Goal: Task Accomplishment & Management: Use online tool/utility

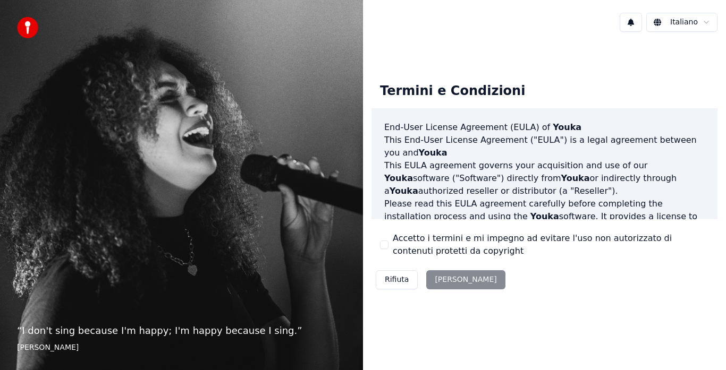
click at [687, 25] on html "“ I don't sing because I'm happy; I'm happy because I sing. ” [PERSON_NAME] Ter…" at bounding box center [363, 185] width 726 height 370
click at [385, 242] on button "Accetto i termini e mi impegno ad evitare l'uso non autorizzato di contenuti pr…" at bounding box center [384, 245] width 8 height 8
click at [449, 279] on button "Accetta" at bounding box center [465, 279] width 79 height 19
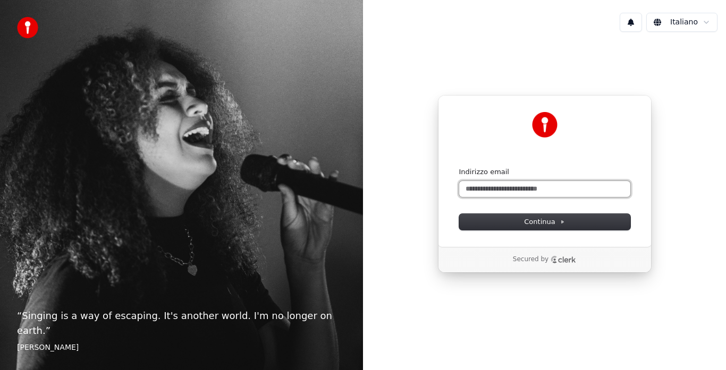
click at [507, 191] on input "Indirizzo email" at bounding box center [544, 189] width 171 height 16
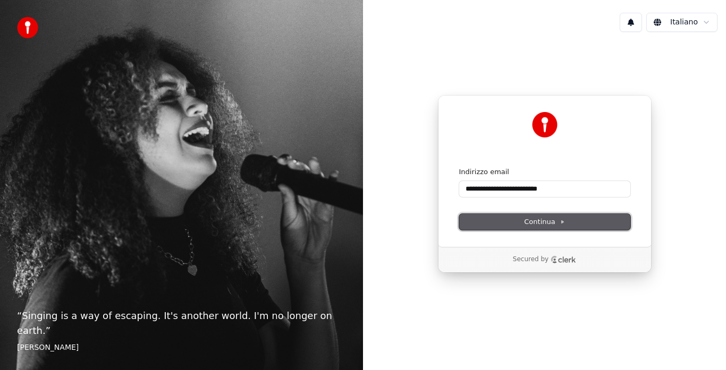
click at [552, 227] on button "Continua" at bounding box center [544, 222] width 171 height 16
type input "**********"
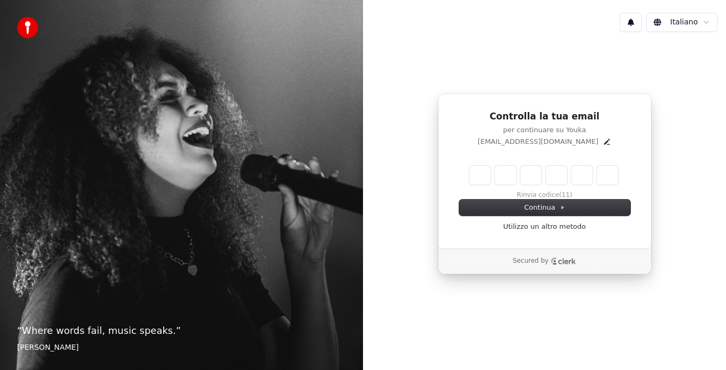
type input "*"
type input "**"
type input "*"
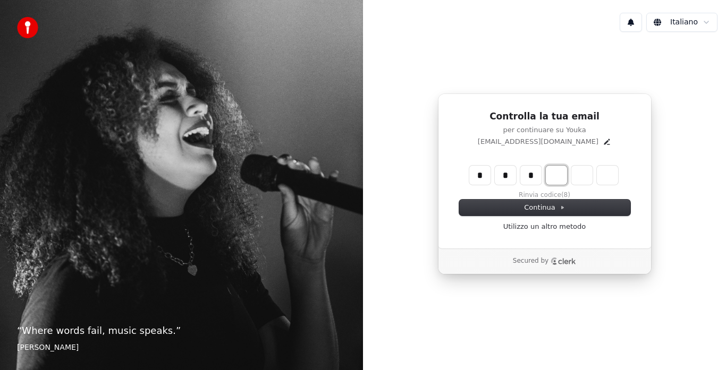
type input "***"
type input "*"
type input "****"
type input "*"
type input "******"
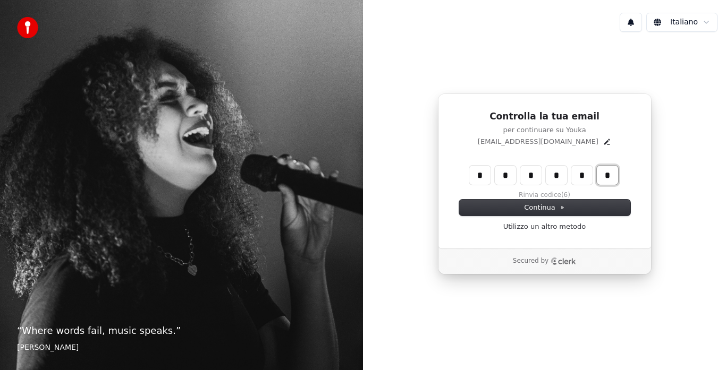
type input "*"
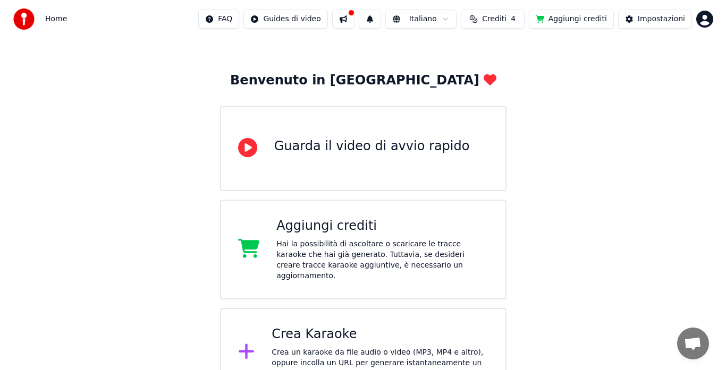
scroll to position [46, 0]
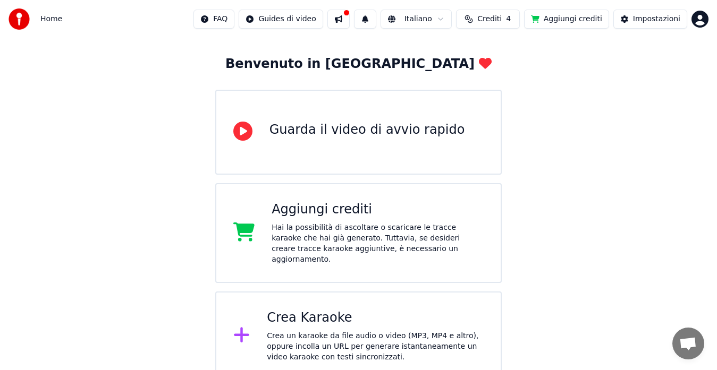
click at [338, 316] on div "Crea Karaoke" at bounding box center [375, 318] width 217 height 17
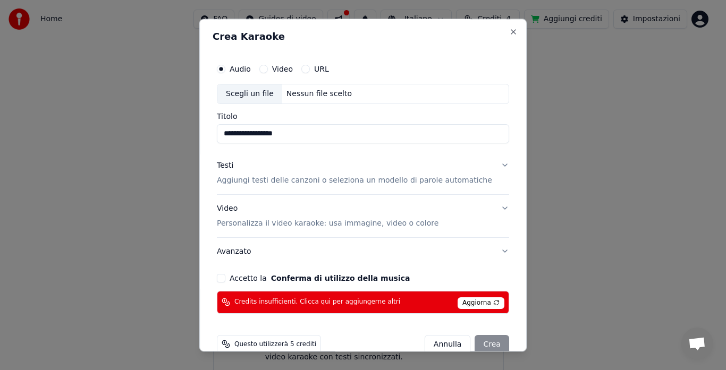
type input "**********"
click at [464, 303] on span "Aggiorna" at bounding box center [480, 303] width 47 height 12
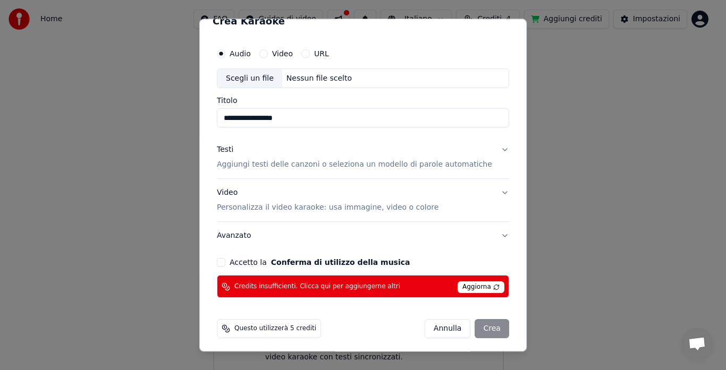
scroll to position [19, 0]
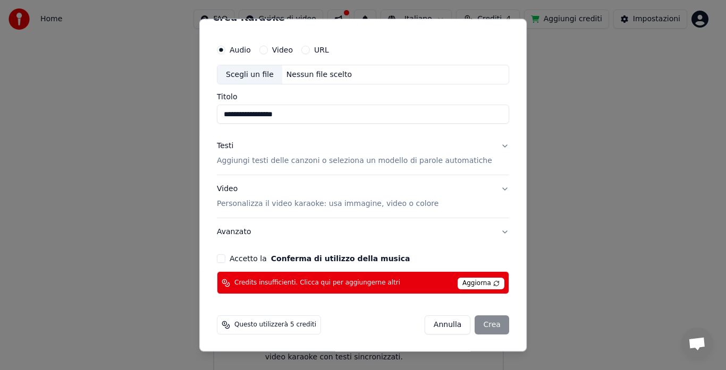
click at [284, 163] on p "Aggiungi testi delle canzoni o seleziona un modello di parole automatiche" at bounding box center [354, 161] width 275 height 11
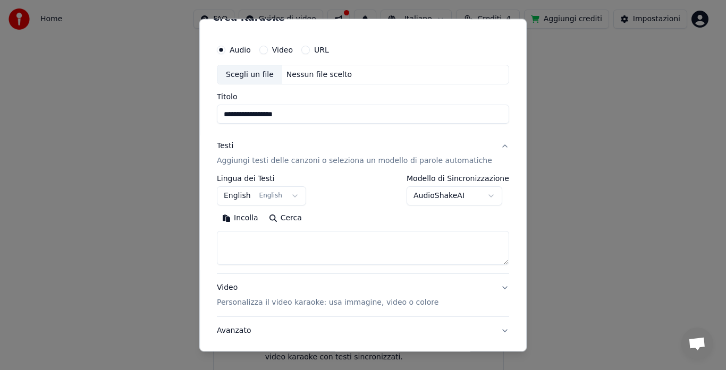
click at [299, 197] on button "English English" at bounding box center [261, 196] width 89 height 19
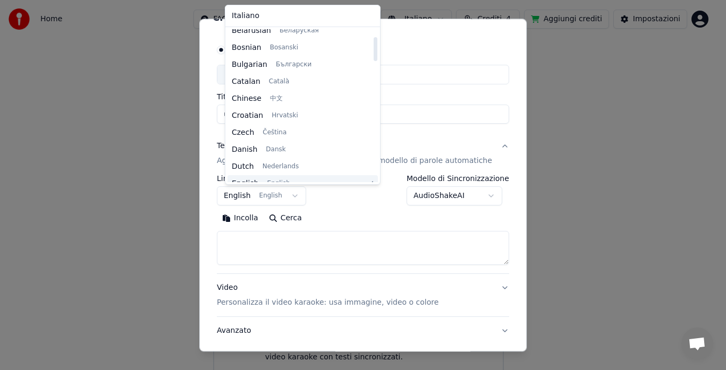
scroll to position [0, 0]
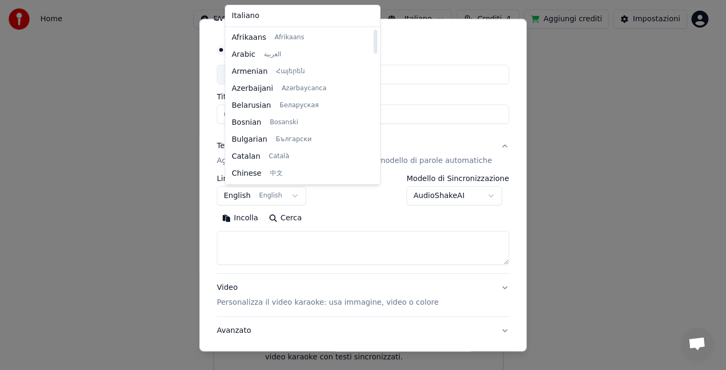
click at [347, 177] on div "Italiano Afrikaans Afrikaans Arabic العربية Armenian Հայերեն Azerbaijani Azərba…" at bounding box center [302, 94] width 155 height 179
click at [372, 181] on div at bounding box center [374, 105] width 5 height 153
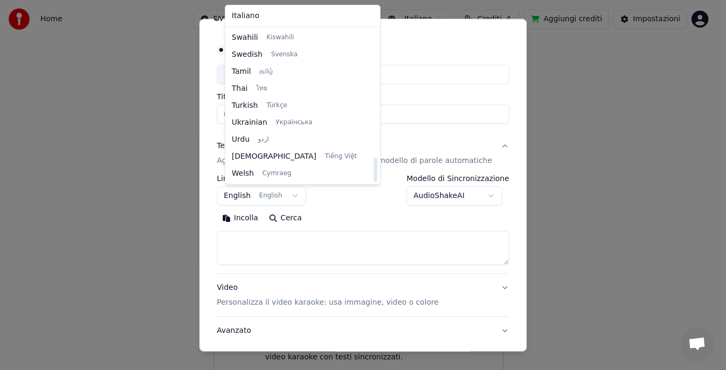
click at [373, 181] on div at bounding box center [375, 170] width 4 height 24
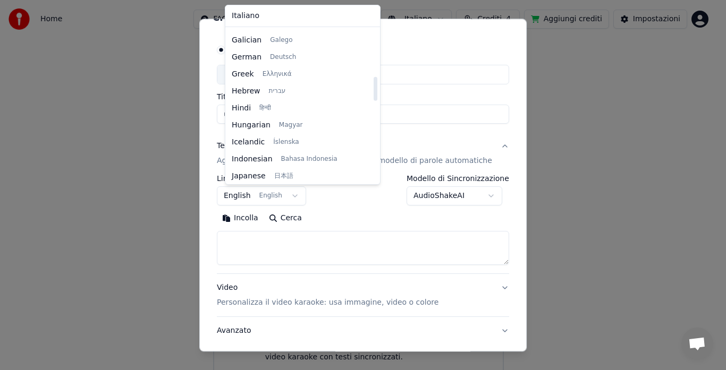
scroll to position [296, 0]
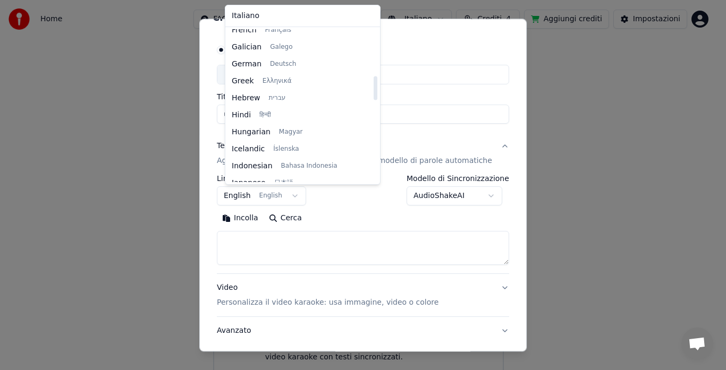
drag, startPoint x: 344, startPoint y: 170, endPoint x: 356, endPoint y: 89, distance: 82.3
click at [373, 89] on div at bounding box center [375, 88] width 4 height 24
drag, startPoint x: 493, startPoint y: 31, endPoint x: 488, endPoint y: 38, distance: 8.4
click at [492, 33] on body "**********" at bounding box center [358, 167] width 717 height 427
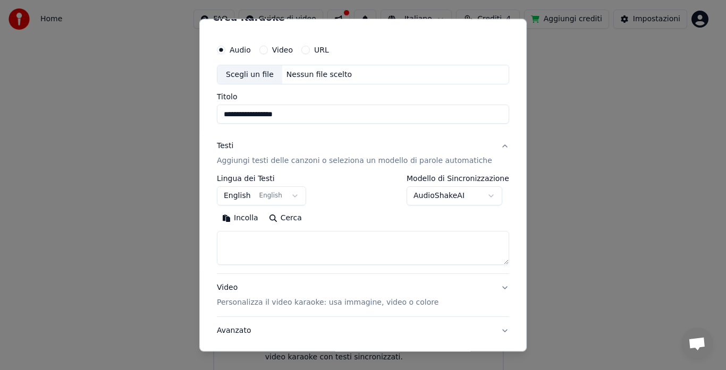
click at [252, 215] on button "Incolla" at bounding box center [240, 218] width 47 height 17
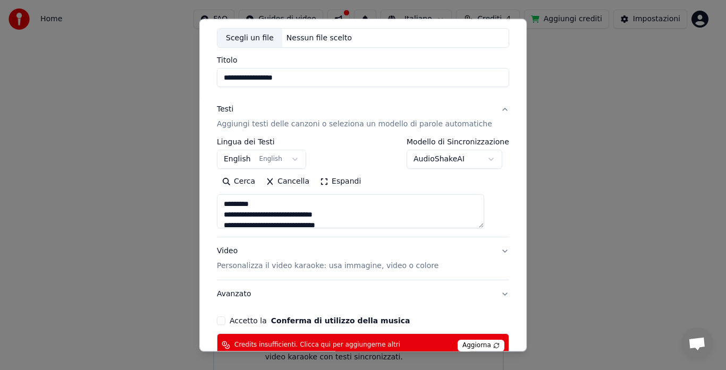
scroll to position [118, 0]
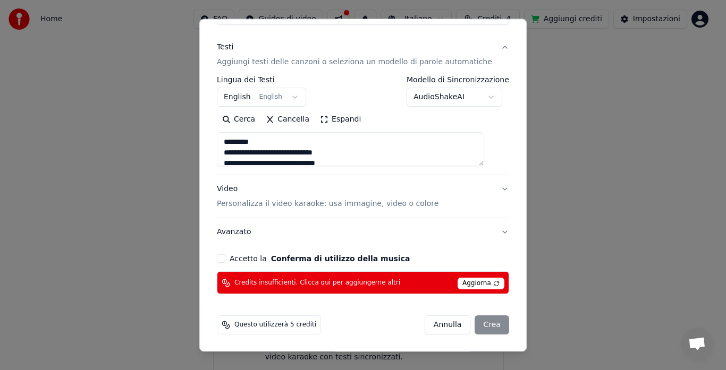
click at [357, 207] on p "Personalizza il video karaoke: usa immagine, video o colore" at bounding box center [327, 204] width 221 height 11
type textarea "**********"
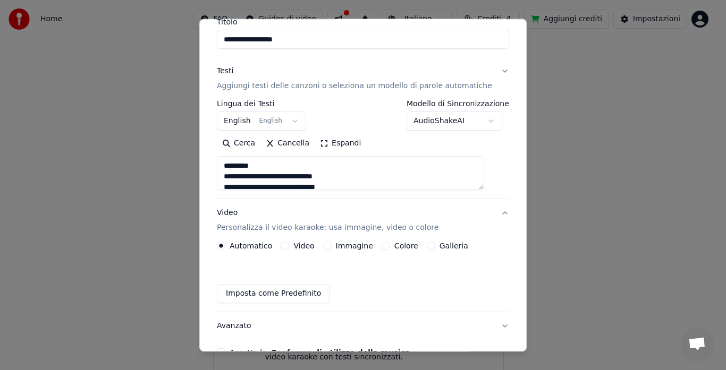
scroll to position [90, 0]
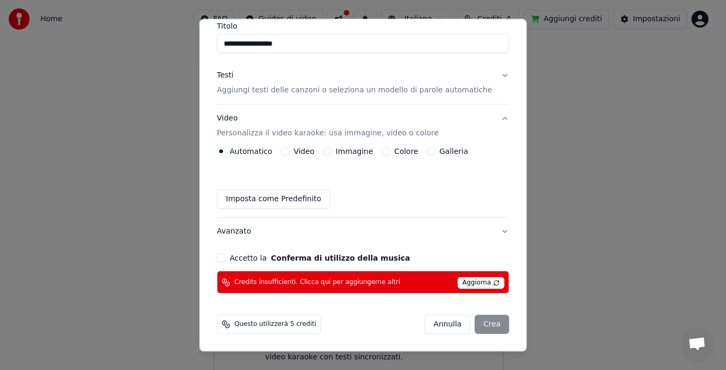
click at [331, 153] on button "Immagine" at bounding box center [327, 152] width 8 height 8
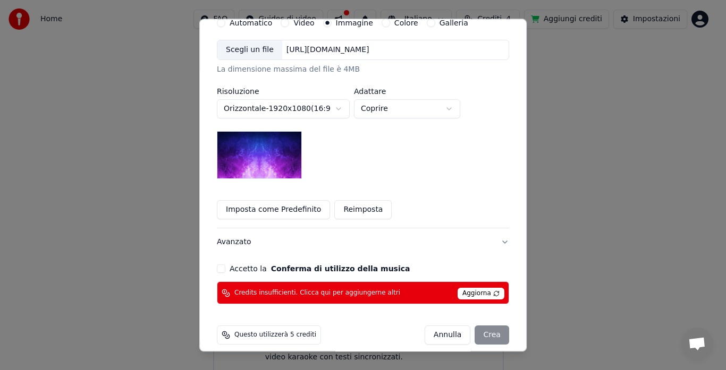
scroll to position [228, 0]
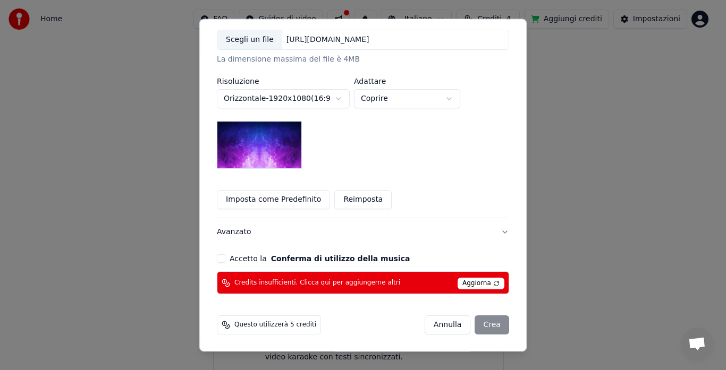
click at [266, 157] on img at bounding box center [259, 146] width 85 height 48
click at [225, 260] on button "Accetto la Conferma di utilizzo della musica" at bounding box center [221, 259] width 8 height 8
click at [457, 284] on span "Aggiorna" at bounding box center [480, 284] width 47 height 12
click at [277, 283] on span "Credits insufficienti. Clicca qui per aggiungerne altri" at bounding box center [317, 283] width 166 height 8
click at [319, 282] on span "Credits insufficienti. Clicca qui per aggiungerne altri" at bounding box center [317, 283] width 166 height 8
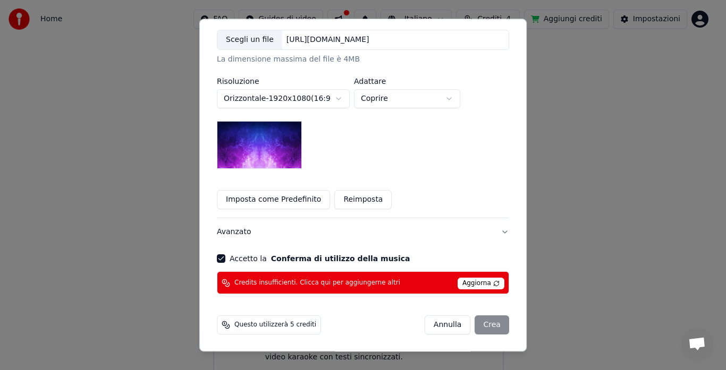
click at [465, 281] on span "Aggiorna" at bounding box center [480, 284] width 47 height 12
click at [457, 99] on body "**********" at bounding box center [358, 167] width 717 height 427
click at [429, 194] on body "**********" at bounding box center [358, 167] width 717 height 427
click at [274, 203] on button "Imposta come Predefinito" at bounding box center [273, 200] width 113 height 19
click at [474, 280] on span "Aggiorna" at bounding box center [480, 284] width 47 height 12
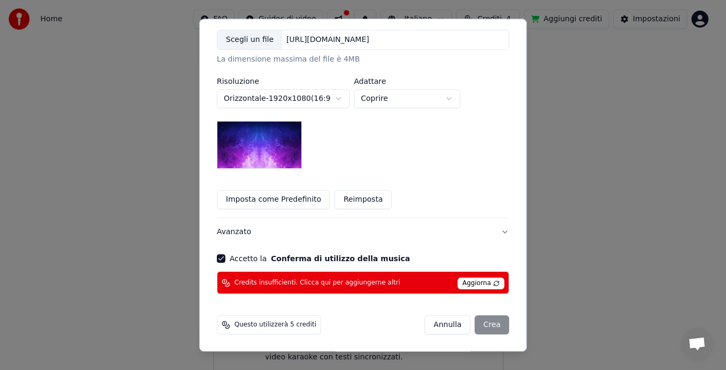
click at [464, 285] on span "Aggiorna" at bounding box center [480, 284] width 47 height 12
click at [447, 245] on button "Avanzato" at bounding box center [363, 233] width 292 height 28
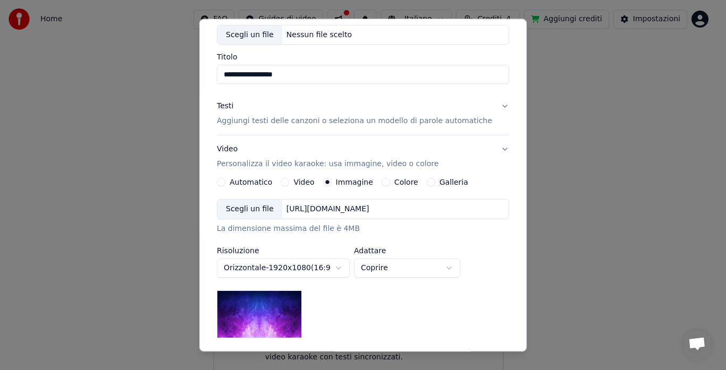
scroll to position [59, 0]
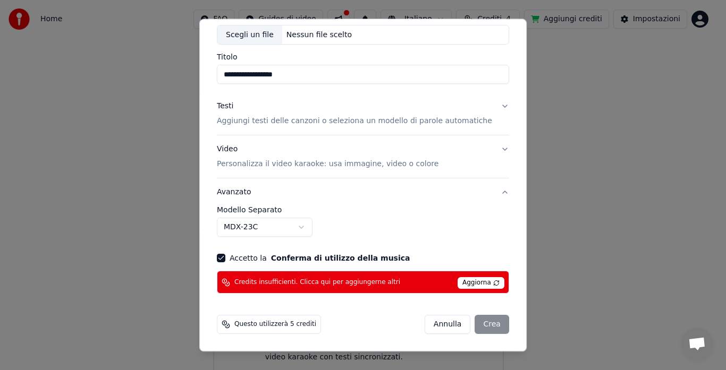
click at [473, 322] on div "[PERSON_NAME]" at bounding box center [466, 325] width 84 height 19
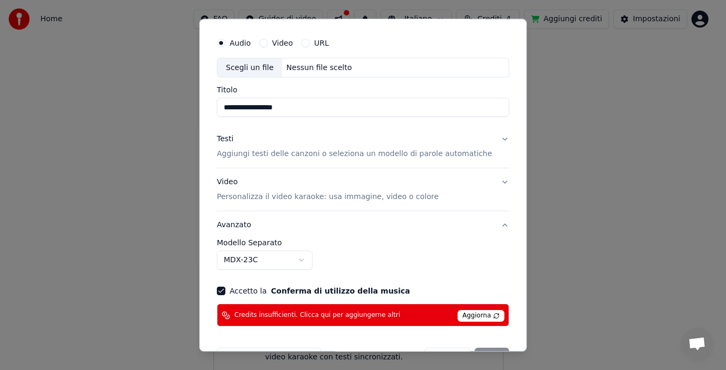
scroll to position [0, 0]
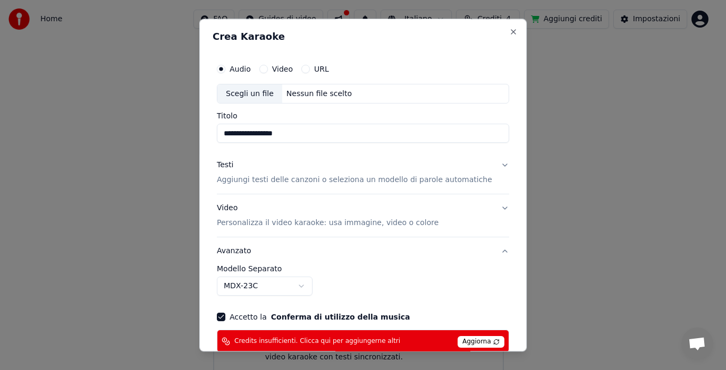
click at [282, 71] on label "Video" at bounding box center [282, 68] width 21 height 7
click at [268, 71] on button "Video" at bounding box center [263, 69] width 8 height 8
click at [263, 93] on div "Scegli un file" at bounding box center [249, 93] width 65 height 19
click at [258, 93] on div "Scegli un file" at bounding box center [249, 93] width 65 height 19
type input "**********"
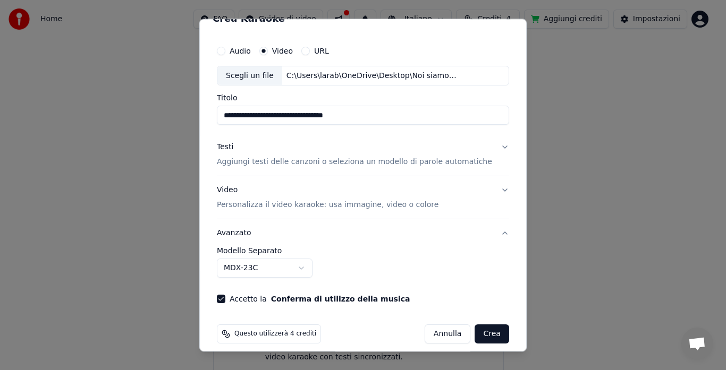
scroll to position [28, 0]
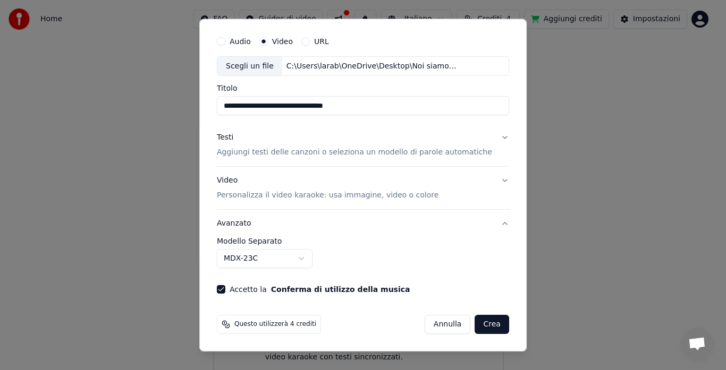
click at [479, 325] on button "Crea" at bounding box center [492, 325] width 34 height 19
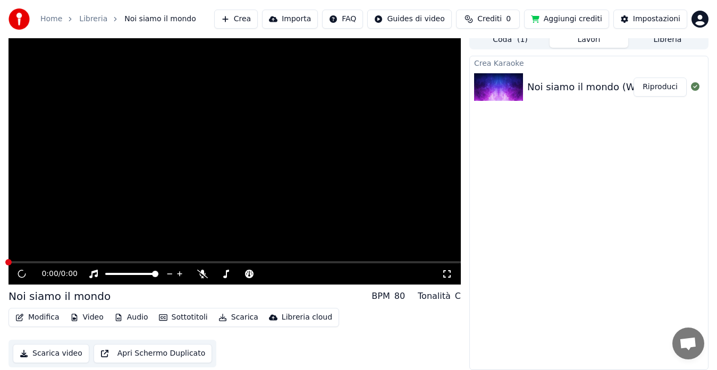
scroll to position [8, 0]
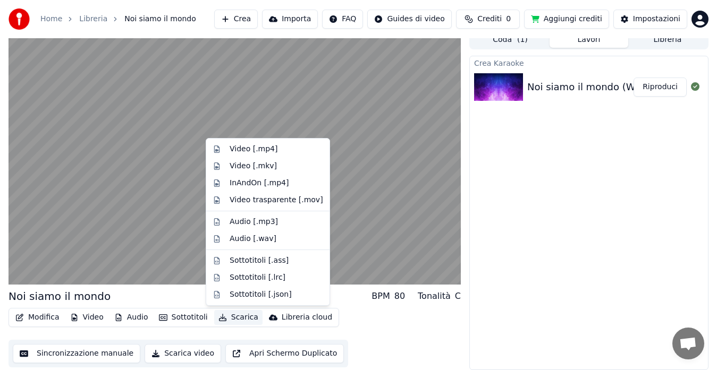
click at [231, 318] on button "Scarica" at bounding box center [238, 317] width 48 height 15
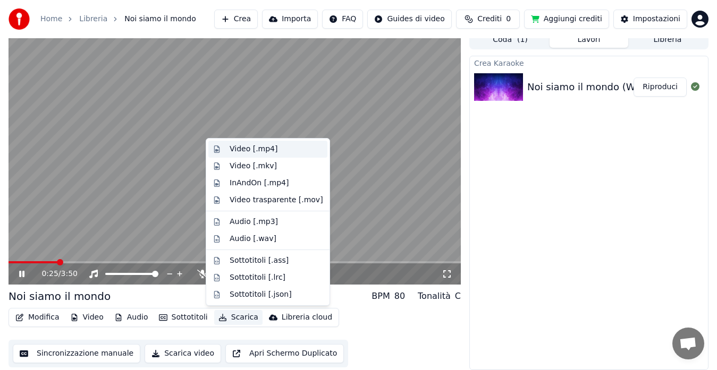
click at [243, 151] on div "Video [.mp4]" at bounding box center [253, 149] width 48 height 11
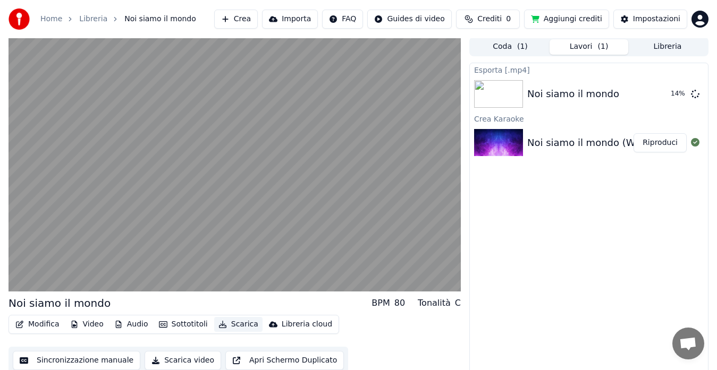
scroll to position [0, 0]
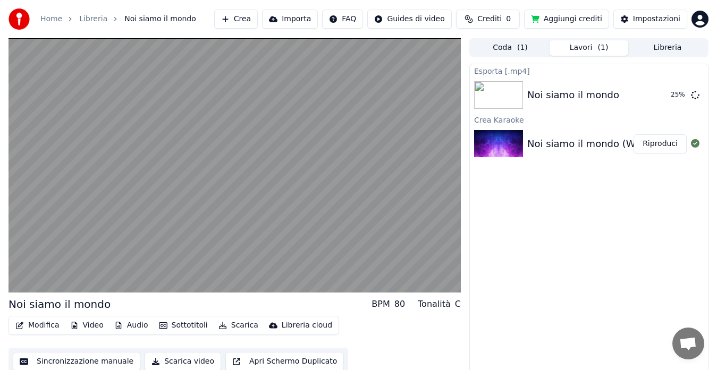
click at [405, 304] on div "80" at bounding box center [399, 304] width 11 height 13
drag, startPoint x: 407, startPoint y: 304, endPoint x: 399, endPoint y: 307, distance: 8.4
click at [399, 307] on div "80" at bounding box center [399, 304] width 11 height 13
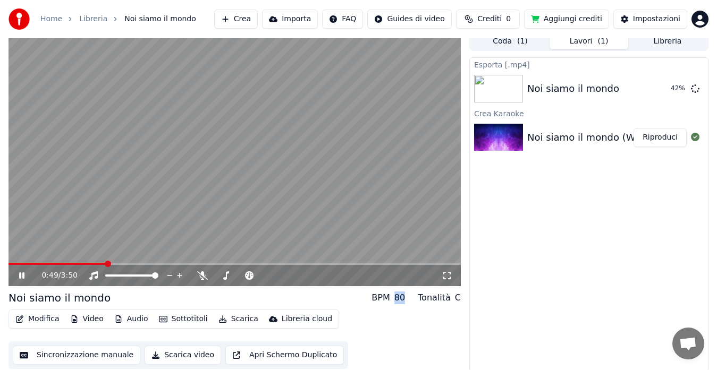
scroll to position [8, 0]
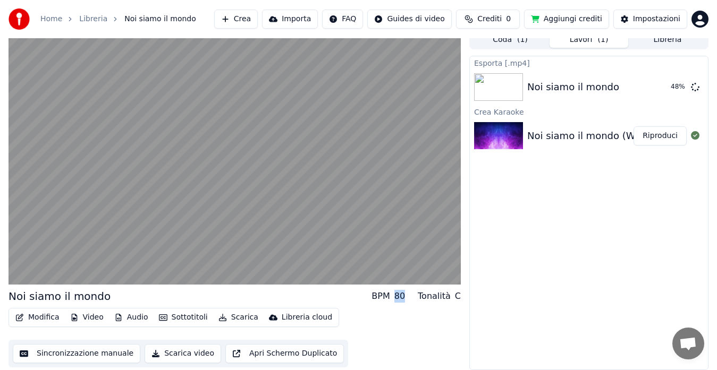
click at [40, 317] on button "Modifica" at bounding box center [37, 317] width 53 height 15
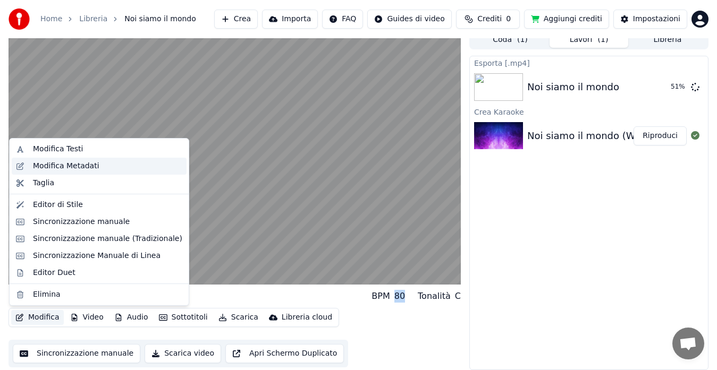
click at [58, 165] on div "Modifica Metadati" at bounding box center [66, 166] width 66 height 11
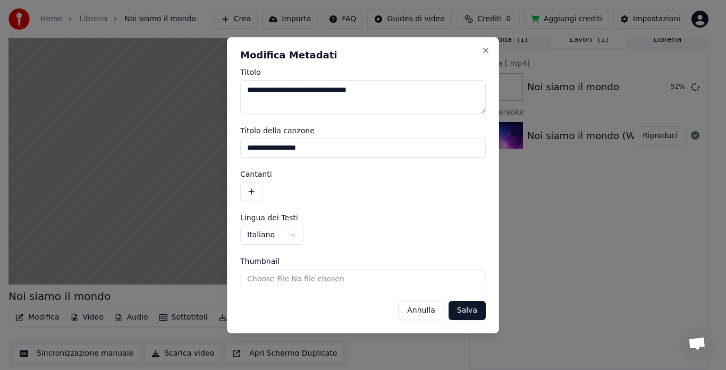
click at [253, 196] on button "button" at bounding box center [251, 191] width 22 height 19
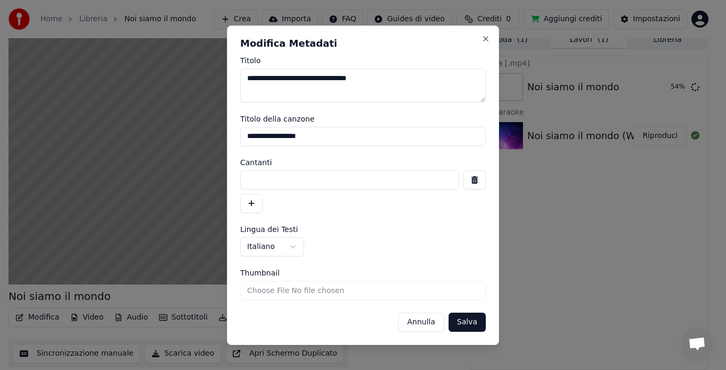
click at [427, 322] on button "Annulla" at bounding box center [421, 322] width 46 height 19
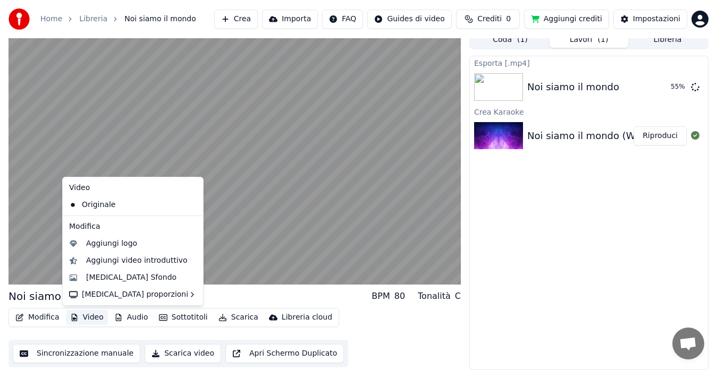
click at [92, 320] on button "Video" at bounding box center [87, 317] width 42 height 15
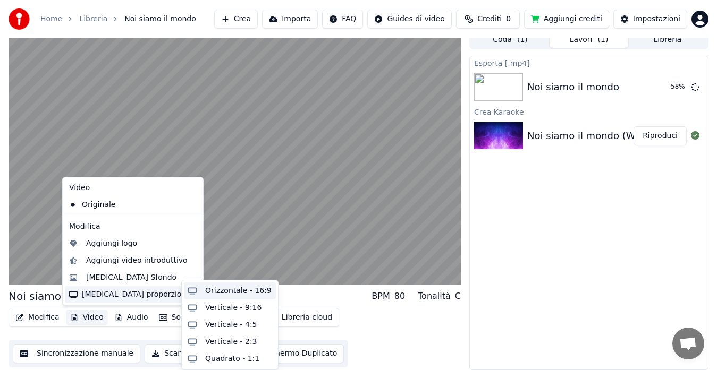
click at [237, 289] on div "Orizzontale - 16:9" at bounding box center [238, 291] width 66 height 11
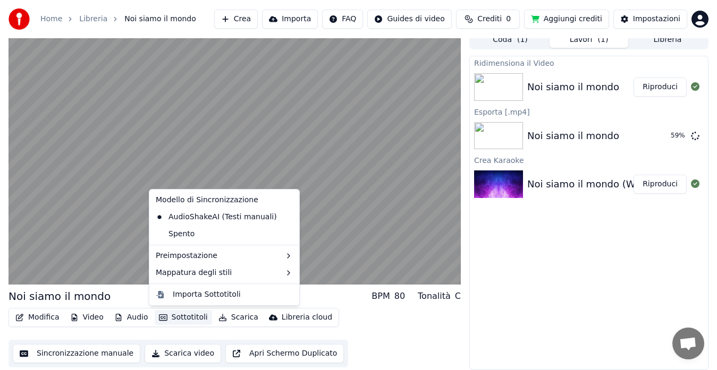
click at [186, 318] on button "Sottotitoli" at bounding box center [183, 317] width 57 height 15
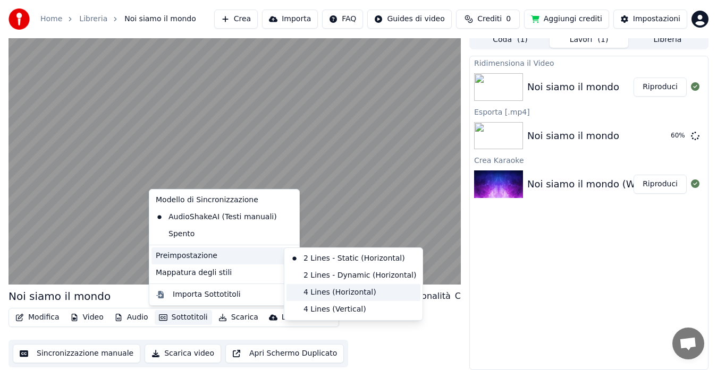
click at [320, 293] on div "4 Lines (Horizontal)" at bounding box center [353, 292] width 134 height 17
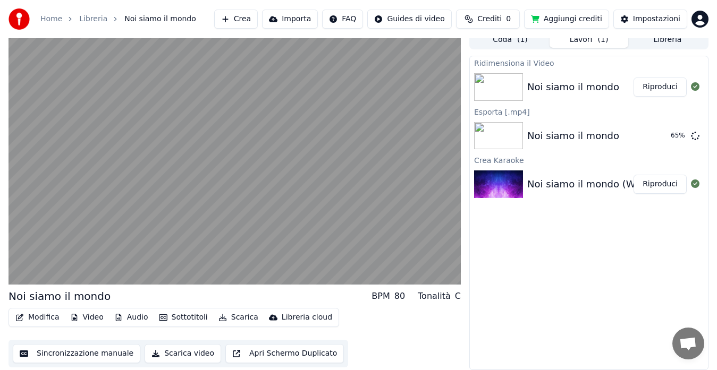
click at [657, 88] on button "Riproduci" at bounding box center [659, 87] width 53 height 19
click at [415, 294] on div "BPM 80 Tonalità C" at bounding box center [415, 296] width 89 height 13
drag, startPoint x: 411, startPoint y: 295, endPoint x: 401, endPoint y: 297, distance: 9.8
click at [401, 297] on div "BPM 80 Tonalità C" at bounding box center [415, 296] width 89 height 13
click at [395, 314] on div "Modifica Video Audio Sottotitoli Scarica Libreria cloud Sincronizzazione manual…" at bounding box center [234, 337] width 452 height 59
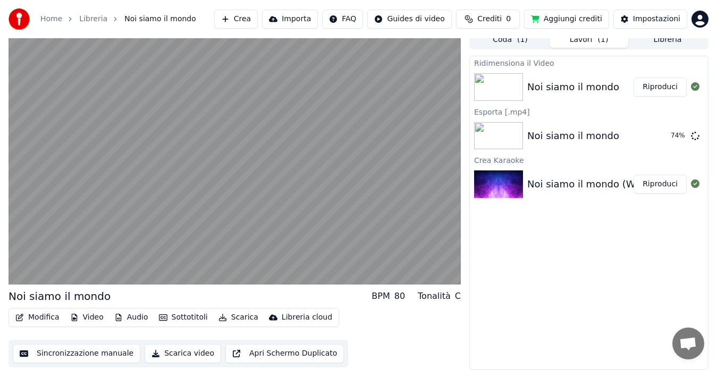
click at [24, 321] on button "Modifica" at bounding box center [37, 317] width 53 height 15
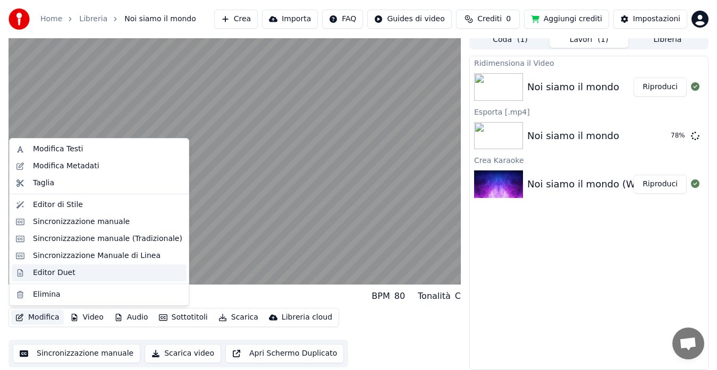
click at [57, 275] on div "Editor Duet" at bounding box center [54, 273] width 42 height 11
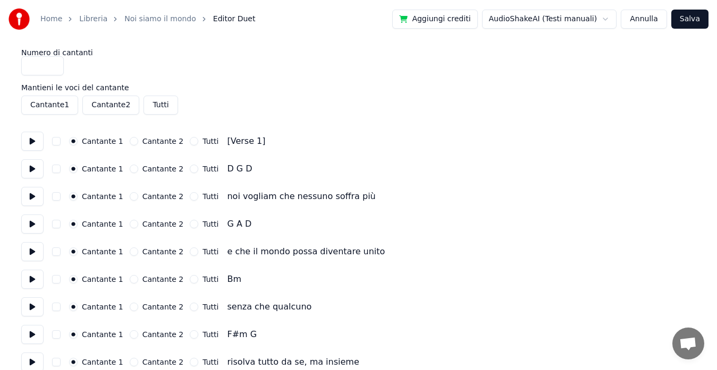
click at [35, 142] on button at bounding box center [32, 141] width 22 height 19
click at [33, 142] on button at bounding box center [32, 141] width 22 height 19
click at [154, 106] on button "Tutti" at bounding box center [160, 105] width 34 height 19
click at [31, 141] on button at bounding box center [32, 141] width 22 height 19
click at [32, 170] on button at bounding box center [32, 168] width 22 height 19
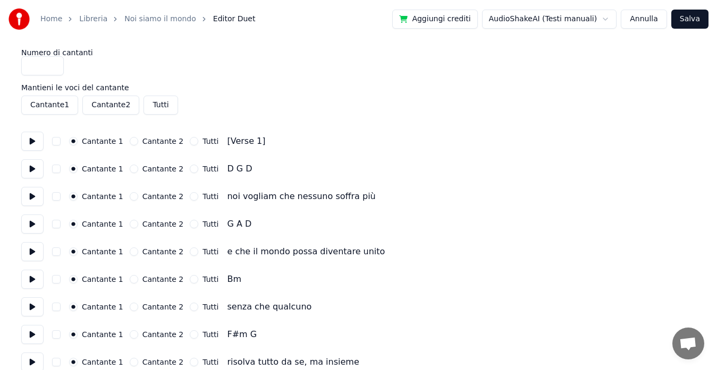
click at [134, 169] on div "Cantante 2" at bounding box center [157, 169] width 54 height 8
click at [130, 170] on button "Cantante 2" at bounding box center [134, 169] width 8 height 8
click at [30, 170] on button at bounding box center [32, 168] width 22 height 19
click at [130, 169] on button "Cantante 2" at bounding box center [134, 169] width 8 height 8
click at [130, 197] on button "Cantante 2" at bounding box center [134, 196] width 8 height 8
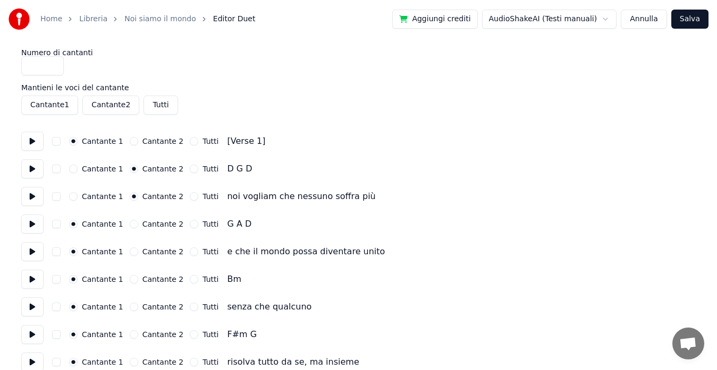
click at [32, 198] on button at bounding box center [32, 196] width 22 height 19
click at [34, 222] on button at bounding box center [32, 224] width 22 height 19
click at [36, 255] on button at bounding box center [32, 251] width 22 height 19
click at [37, 253] on button at bounding box center [32, 251] width 22 height 19
click at [33, 252] on button at bounding box center [32, 251] width 22 height 19
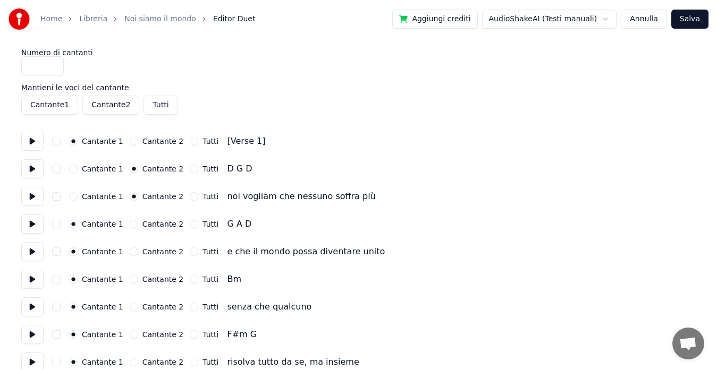
click at [157, 105] on button "Tutti" at bounding box center [160, 105] width 34 height 19
drag, startPoint x: 58, startPoint y: 142, endPoint x: 56, endPoint y: 147, distance: 5.7
click at [57, 142] on button "button" at bounding box center [56, 141] width 8 height 8
click at [57, 166] on button "button" at bounding box center [56, 169] width 8 height 8
click at [59, 199] on button "button" at bounding box center [56, 196] width 8 height 8
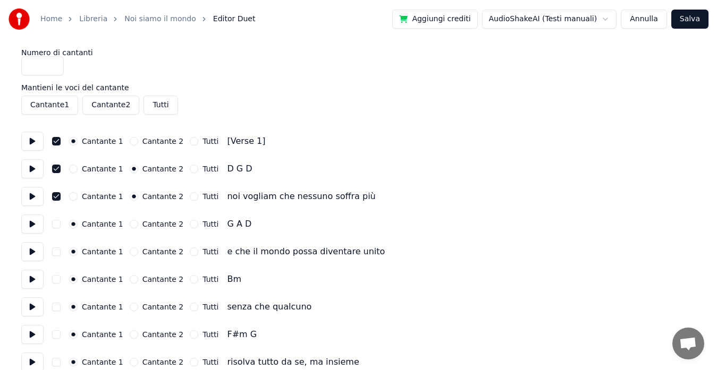
click at [56, 221] on button "button" at bounding box center [56, 224] width 8 height 8
click at [55, 250] on button "button" at bounding box center [56, 252] width 8 height 8
click at [57, 281] on button "button" at bounding box center [56, 279] width 8 height 8
click at [54, 64] on input "*" at bounding box center [42, 65] width 42 height 19
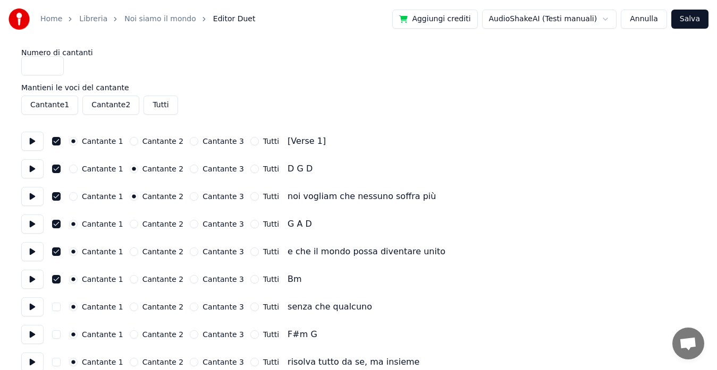
click at [54, 64] on input "*" at bounding box center [42, 65] width 42 height 19
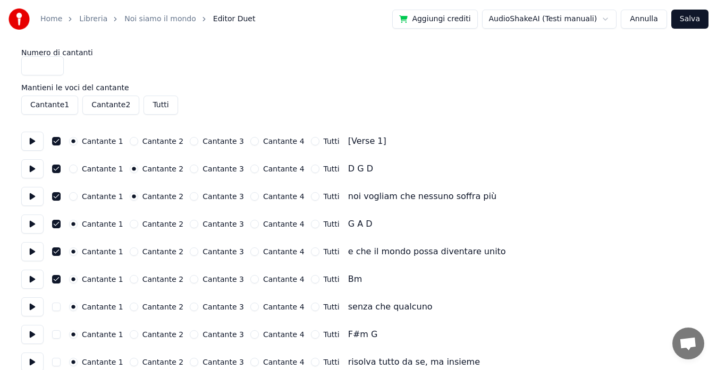
click at [54, 64] on input "*" at bounding box center [42, 65] width 42 height 19
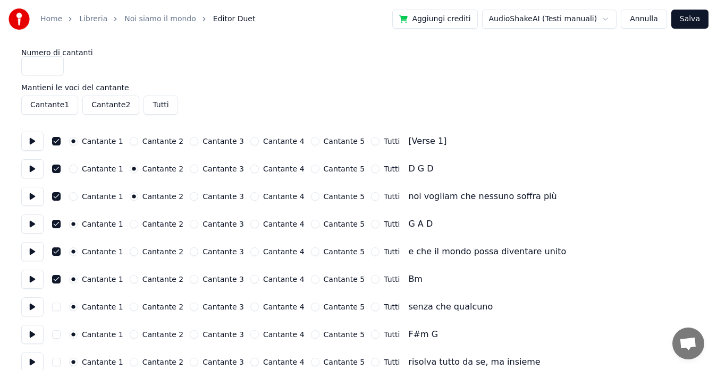
click at [54, 64] on input "*" at bounding box center [42, 65] width 42 height 19
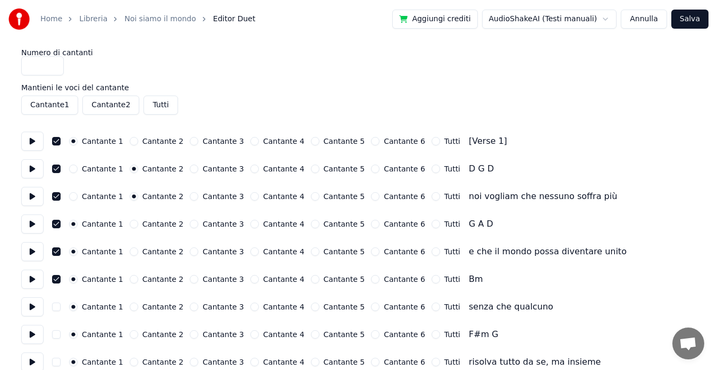
click at [158, 105] on button "Tutti" at bounding box center [160, 105] width 34 height 19
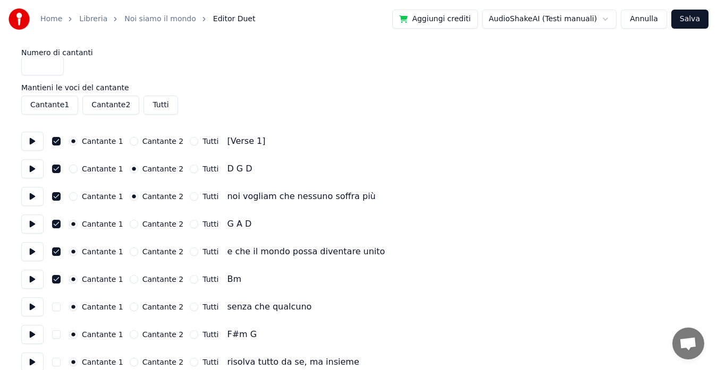
click at [53, 63] on input "*" at bounding box center [42, 65] width 42 height 19
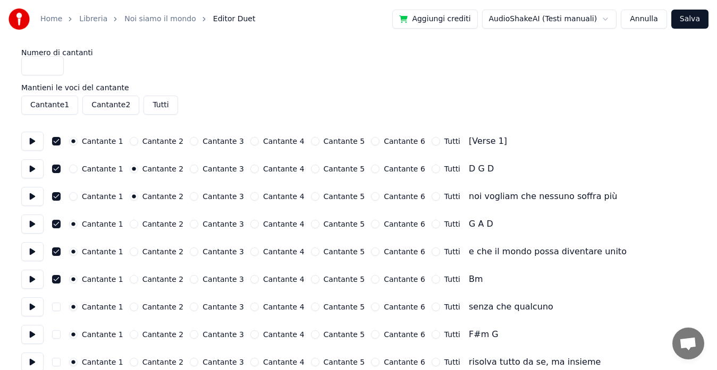
click at [53, 63] on input "*" at bounding box center [42, 65] width 42 height 19
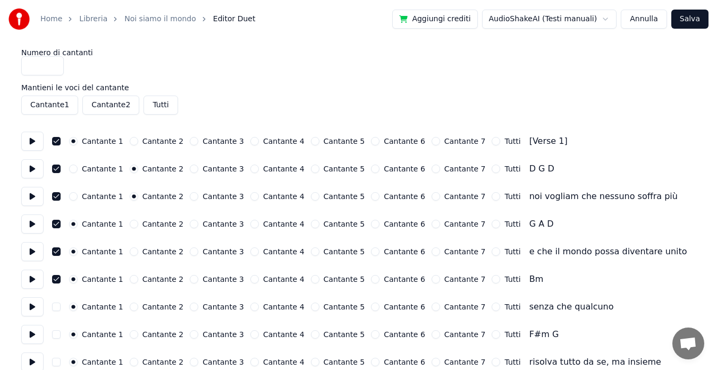
click at [54, 70] on input "*" at bounding box center [42, 65] width 42 height 19
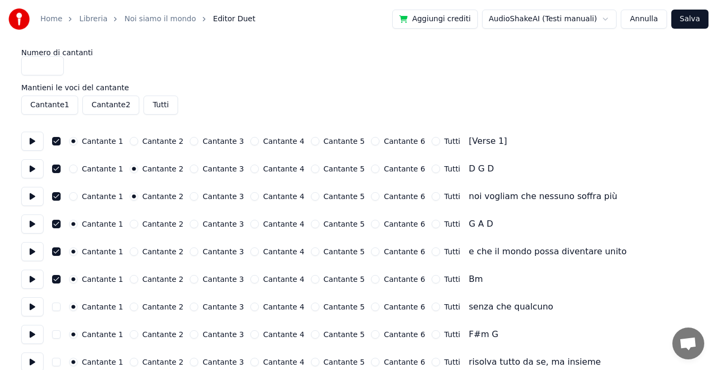
click at [58, 308] on button "button" at bounding box center [56, 307] width 8 height 8
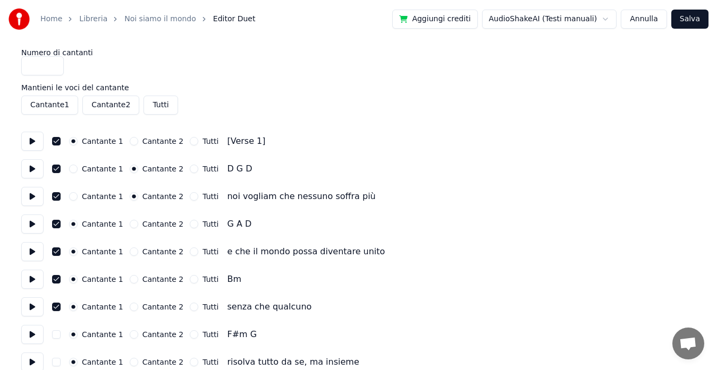
type input "*"
click at [55, 333] on button "button" at bounding box center [56, 334] width 8 height 8
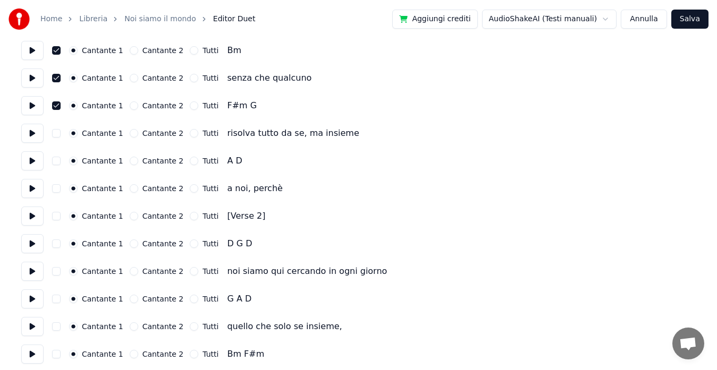
scroll to position [266, 0]
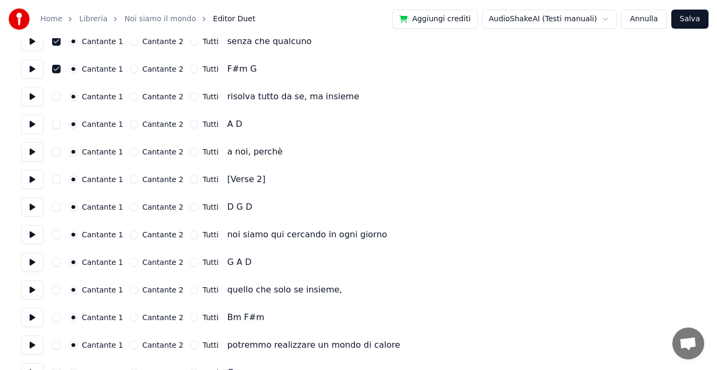
click at [56, 98] on button "button" at bounding box center [56, 96] width 8 height 8
click at [51, 123] on div "Cantante 1 Cantante 2 Tutti A D" at bounding box center [358, 124] width 674 height 19
click at [60, 123] on button "button" at bounding box center [56, 124] width 8 height 8
click at [61, 123] on div "Cantante 1 Cantante 2 Tutti A D" at bounding box center [358, 124] width 674 height 19
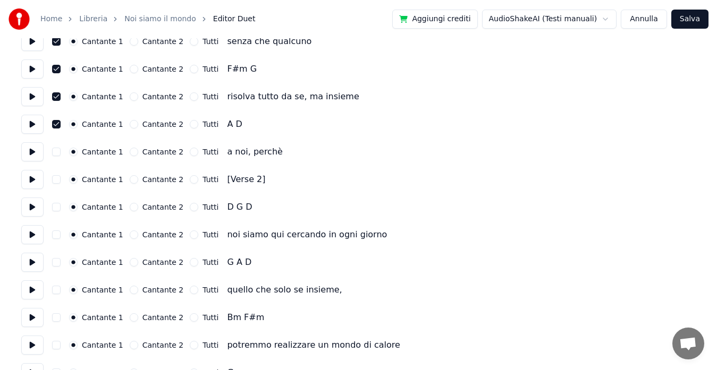
click at [54, 122] on button "button" at bounding box center [56, 124] width 8 height 8
click at [55, 94] on button "button" at bounding box center [56, 96] width 8 height 8
click at [56, 67] on button "button" at bounding box center [56, 69] width 8 height 8
click at [58, 42] on button "button" at bounding box center [56, 41] width 8 height 8
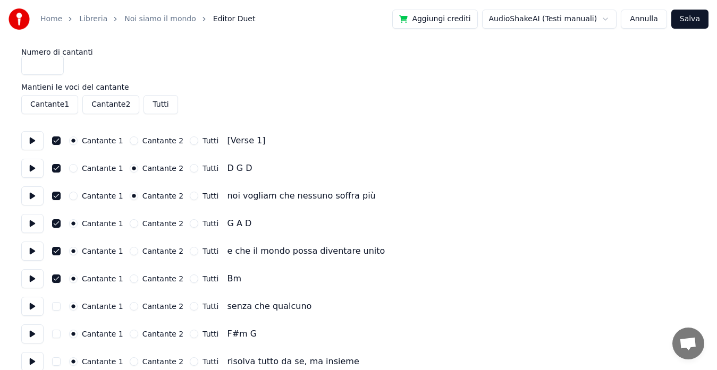
scroll to position [0, 0]
click at [54, 282] on button "button" at bounding box center [56, 279] width 8 height 8
click at [57, 251] on button "button" at bounding box center [56, 252] width 8 height 8
click at [57, 228] on div "Cantante 1 Cantante 2 Tutti G A D" at bounding box center [358, 224] width 674 height 19
click at [55, 221] on button "button" at bounding box center [56, 224] width 8 height 8
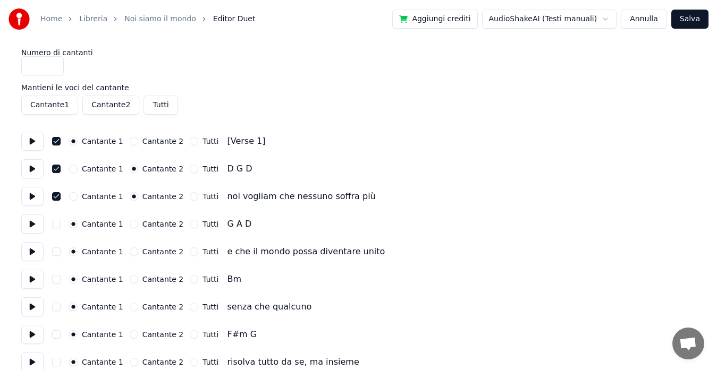
click at [55, 197] on button "button" at bounding box center [56, 196] width 8 height 8
click at [54, 167] on button "button" at bounding box center [56, 169] width 8 height 8
click at [57, 141] on button "button" at bounding box center [56, 141] width 8 height 8
click at [55, 198] on button "button" at bounding box center [56, 196] width 8 height 8
click at [54, 250] on button "button" at bounding box center [56, 252] width 8 height 8
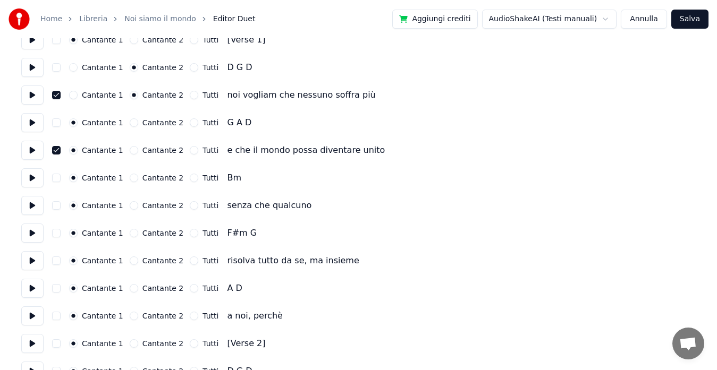
scroll to position [106, 0]
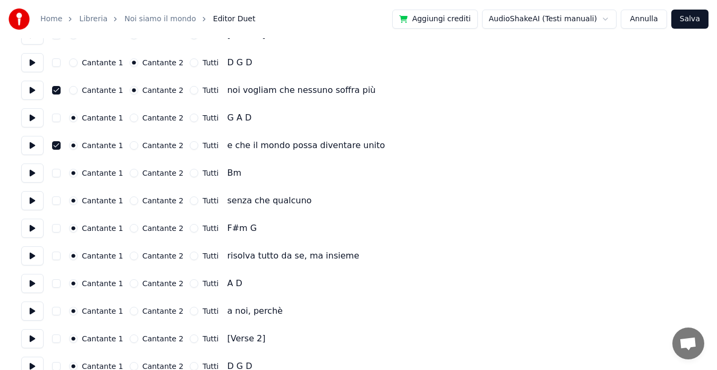
click at [54, 199] on button "button" at bounding box center [56, 201] width 8 height 8
click at [56, 257] on button "button" at bounding box center [56, 256] width 8 height 8
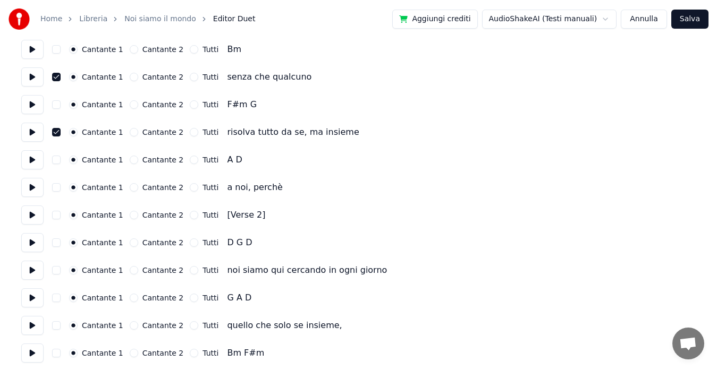
scroll to position [266, 0]
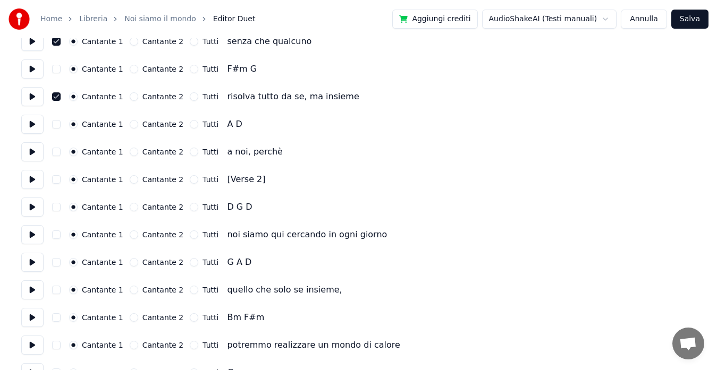
click at [57, 151] on button "button" at bounding box center [56, 152] width 8 height 8
click at [190, 237] on button "Tutti" at bounding box center [194, 235] width 8 height 8
click at [190, 235] on button "Tutti" at bounding box center [194, 235] width 8 height 8
click at [73, 232] on button "Cantante 1" at bounding box center [73, 235] width 8 height 8
click at [56, 290] on button "button" at bounding box center [56, 290] width 8 height 8
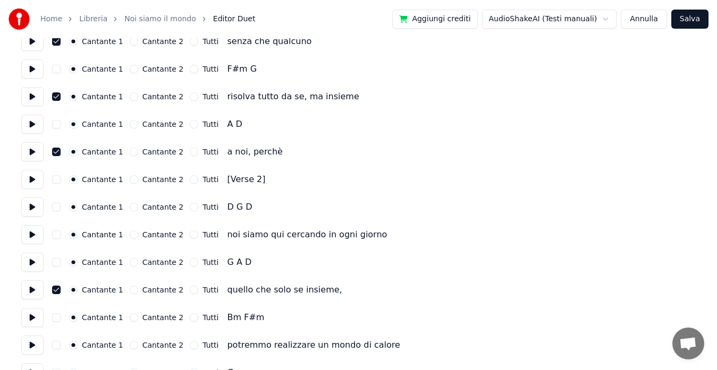
click at [58, 347] on button "button" at bounding box center [56, 345] width 8 height 8
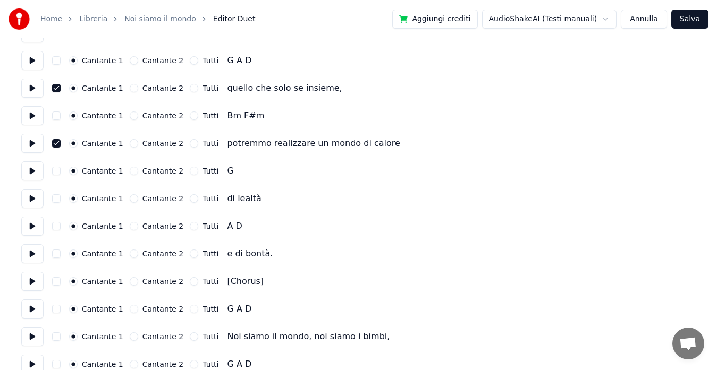
scroll to position [478, 0]
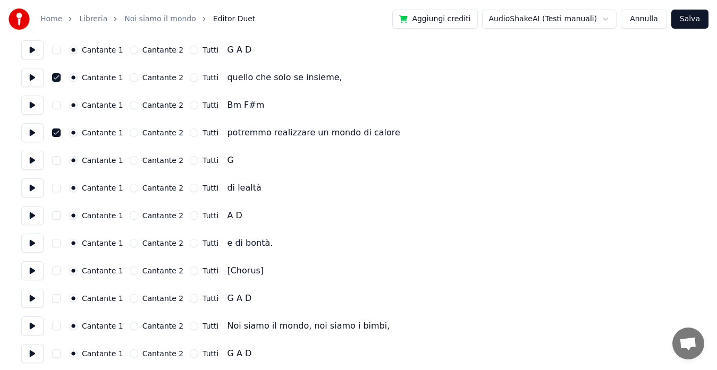
click at [55, 189] on button "button" at bounding box center [56, 188] width 8 height 8
click at [55, 244] on button "button" at bounding box center [56, 243] width 8 height 8
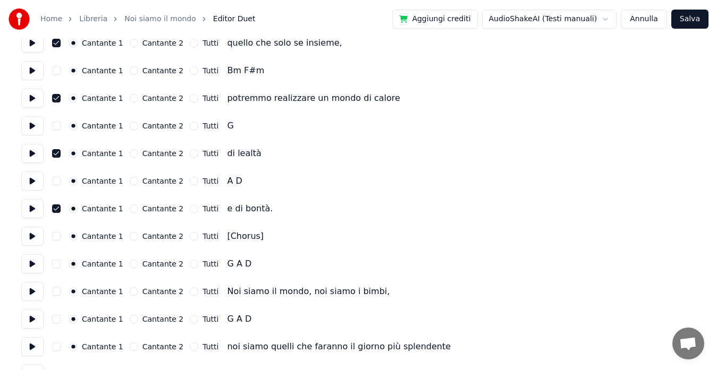
scroll to position [531, 0]
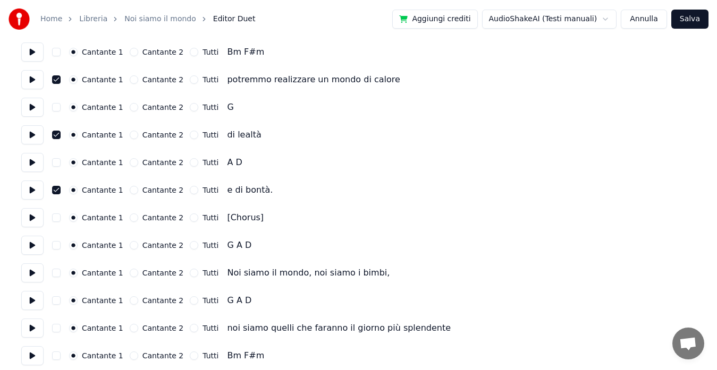
click at [190, 275] on button "Tutti" at bounding box center [194, 273] width 8 height 8
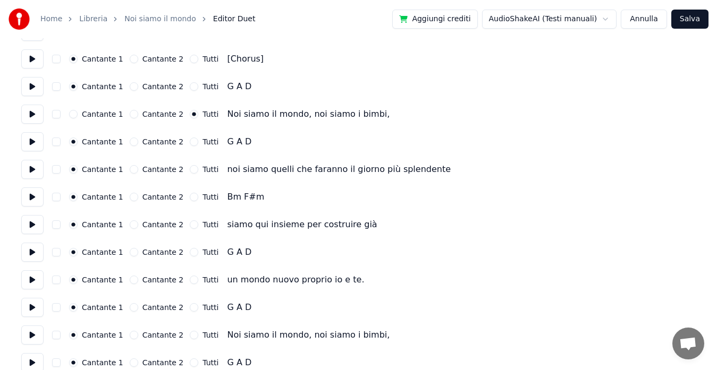
scroll to position [691, 0]
click at [190, 169] on button "Tutti" at bounding box center [194, 169] width 8 height 8
click at [190, 221] on button "Tutti" at bounding box center [194, 224] width 8 height 8
click at [190, 280] on button "Tutti" at bounding box center [194, 279] width 8 height 8
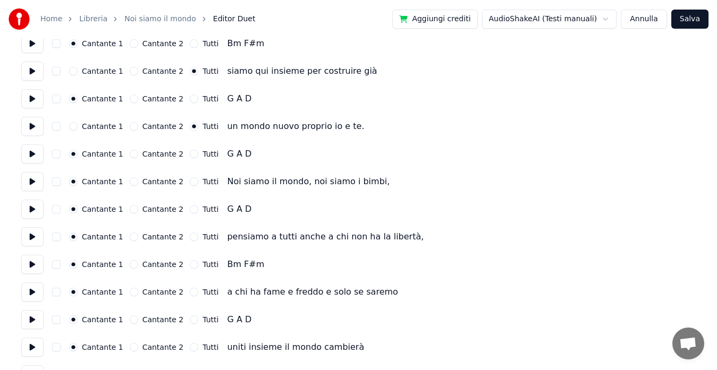
scroll to position [850, 0]
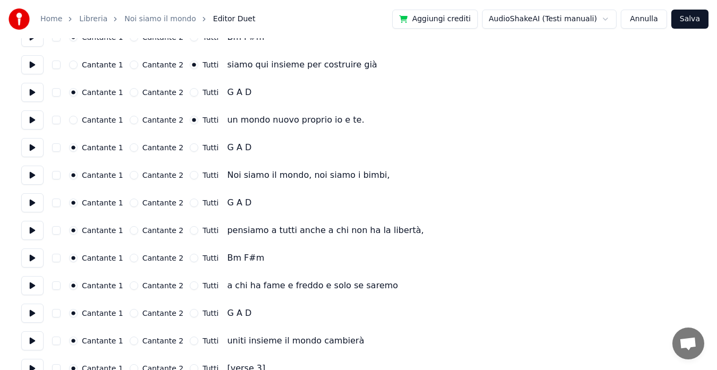
click at [190, 176] on button "Tutti" at bounding box center [194, 175] width 8 height 8
click at [190, 230] on button "Tutti" at bounding box center [194, 230] width 8 height 8
click at [190, 283] on button "Tutti" at bounding box center [194, 286] width 8 height 8
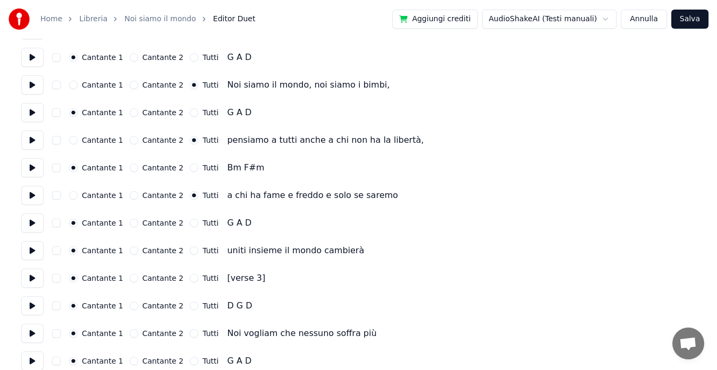
scroll to position [956, 0]
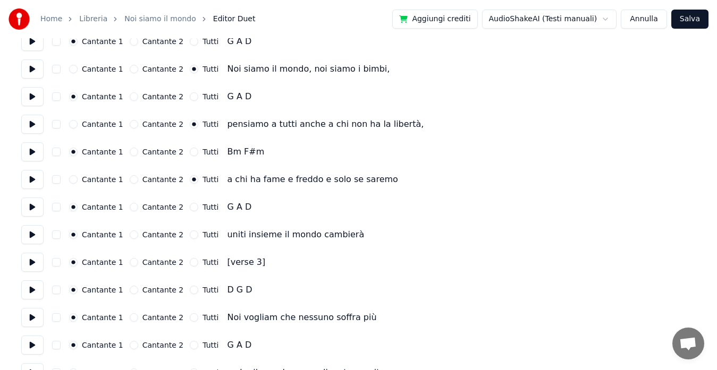
click at [190, 234] on button "Tutti" at bounding box center [194, 235] width 8 height 8
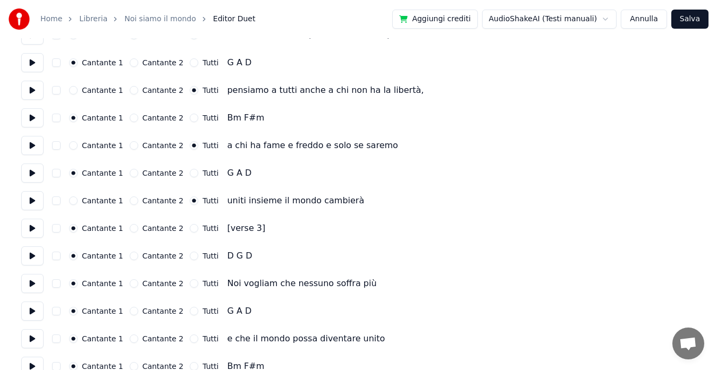
scroll to position [1009, 0]
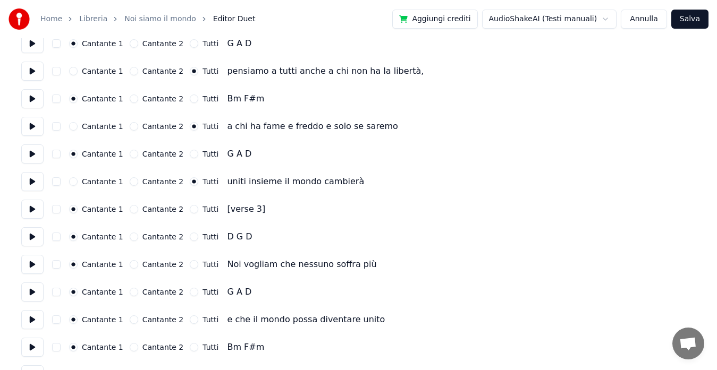
click at [57, 266] on button "button" at bounding box center [56, 264] width 8 height 8
click at [57, 321] on button "button" at bounding box center [56, 320] width 8 height 8
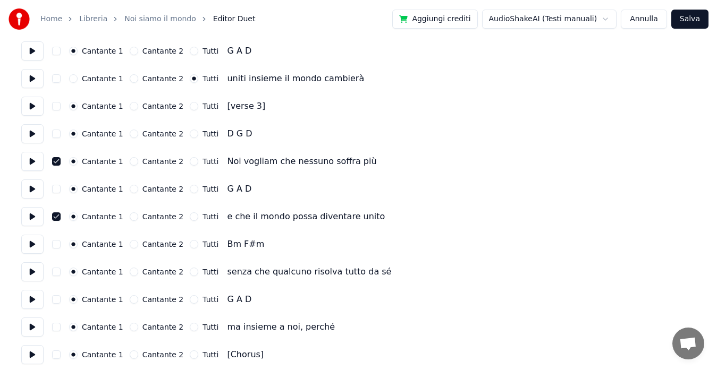
scroll to position [1115, 0]
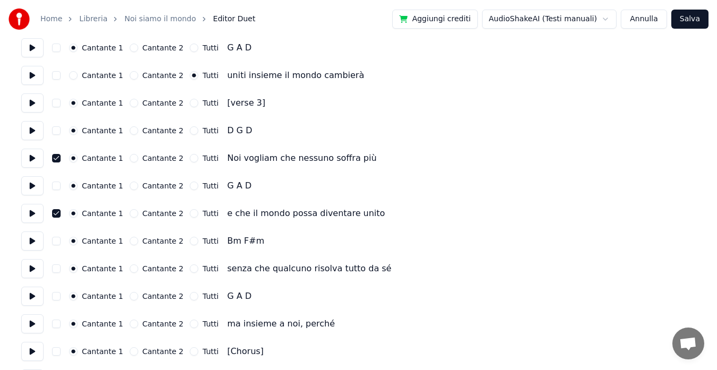
click at [55, 270] on button "button" at bounding box center [56, 269] width 8 height 8
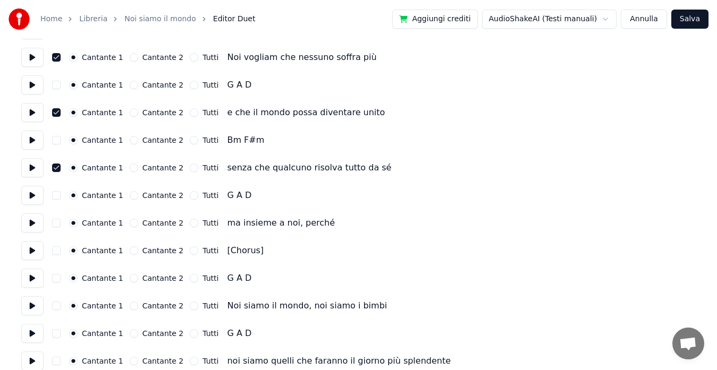
scroll to position [1222, 0]
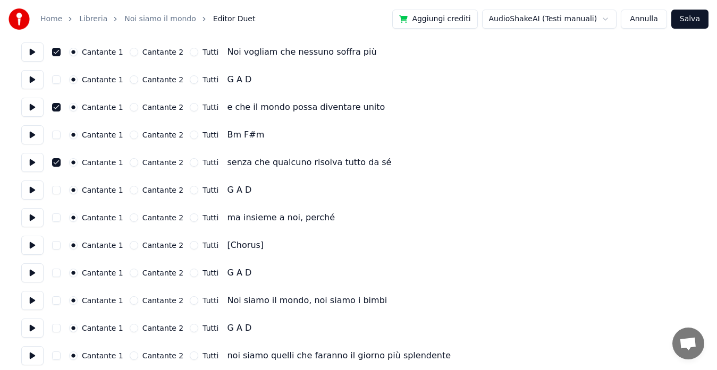
click at [57, 219] on button "button" at bounding box center [56, 218] width 8 height 8
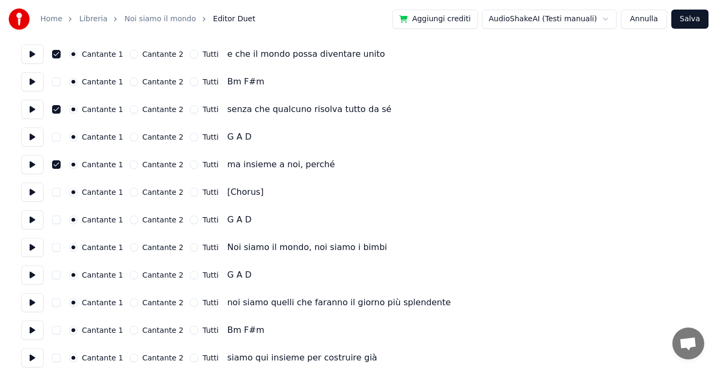
click at [190, 248] on button "Tutti" at bounding box center [194, 247] width 8 height 8
click at [190, 303] on button "Tutti" at bounding box center [194, 303] width 8 height 8
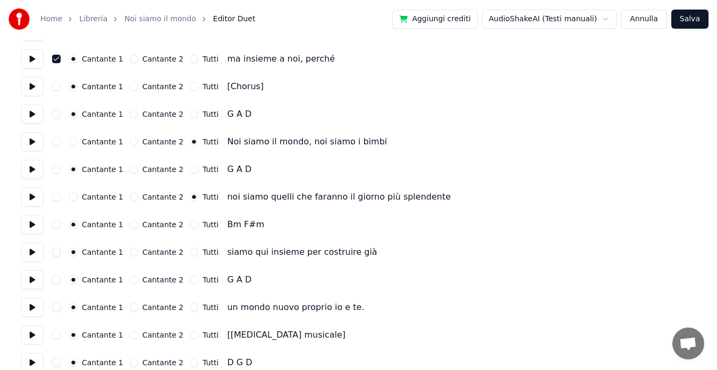
scroll to position [1381, 0]
click at [190, 251] on button "Tutti" at bounding box center [194, 252] width 8 height 8
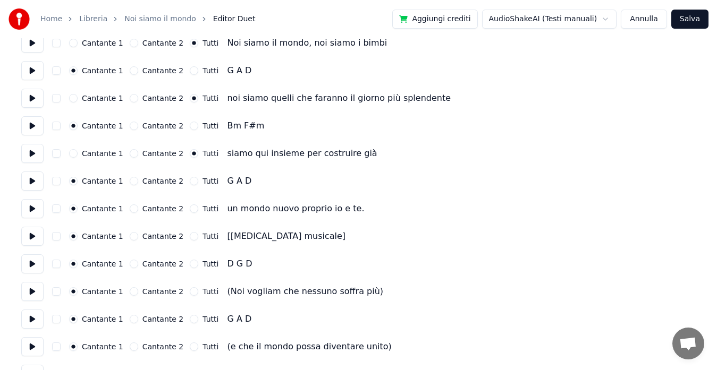
scroll to position [1540, 0]
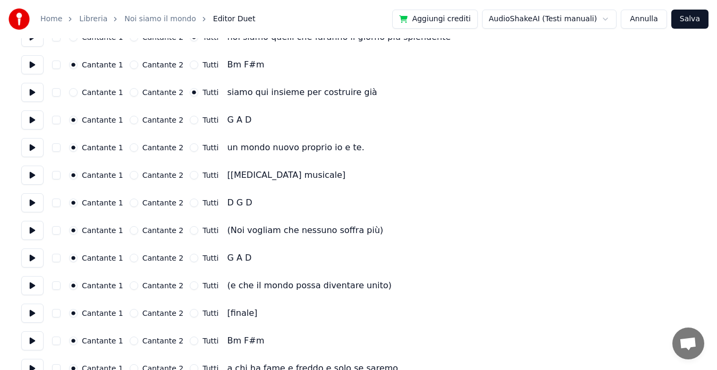
click at [190, 148] on button "Tutti" at bounding box center [194, 147] width 8 height 8
click at [57, 229] on button "button" at bounding box center [56, 230] width 8 height 8
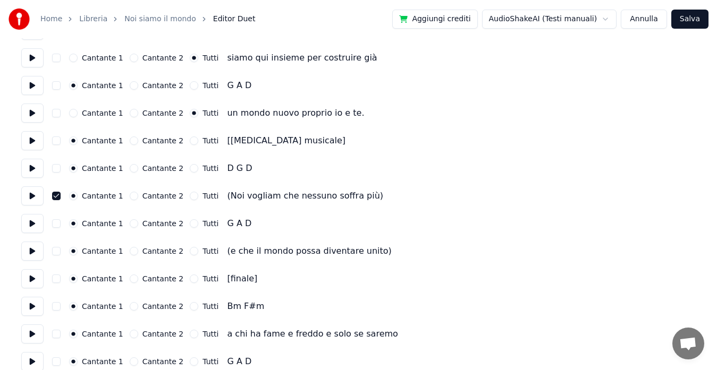
scroll to position [1593, 0]
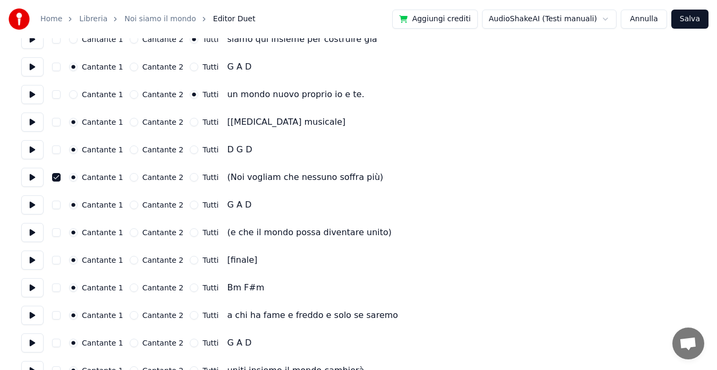
click at [56, 232] on button "button" at bounding box center [56, 232] width 8 height 8
click at [190, 262] on button "Tutti" at bounding box center [194, 260] width 8 height 8
click at [190, 318] on button "Tutti" at bounding box center [194, 315] width 8 height 8
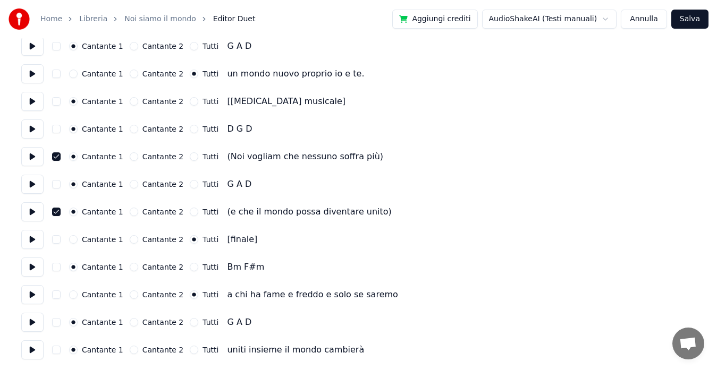
click at [190, 348] on button "Tutti" at bounding box center [194, 350] width 8 height 8
click at [457, 21] on button "Aggiungi crediti" at bounding box center [434, 19] width 85 height 19
click at [693, 21] on button "Salva" at bounding box center [689, 19] width 37 height 19
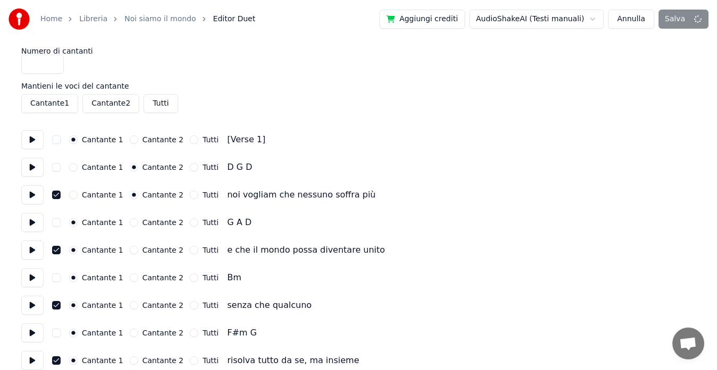
scroll to position [0, 0]
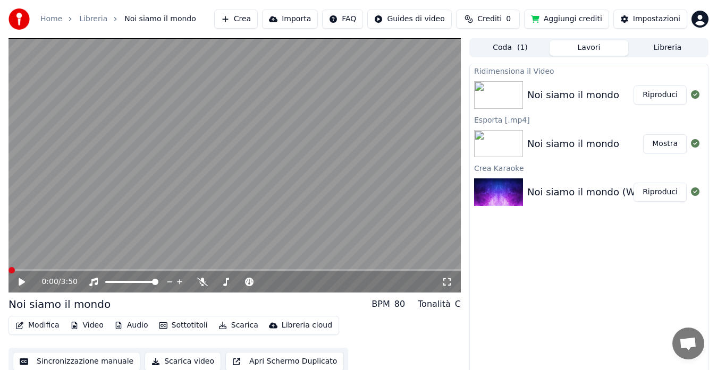
click at [20, 281] on icon at bounding box center [22, 281] width 6 height 7
click at [22, 284] on icon at bounding box center [29, 282] width 24 height 8
click at [8, 268] on span at bounding box center [11, 270] width 6 height 6
click at [20, 282] on icon at bounding box center [22, 281] width 6 height 7
click at [134, 329] on button "Audio" at bounding box center [131, 325] width 42 height 15
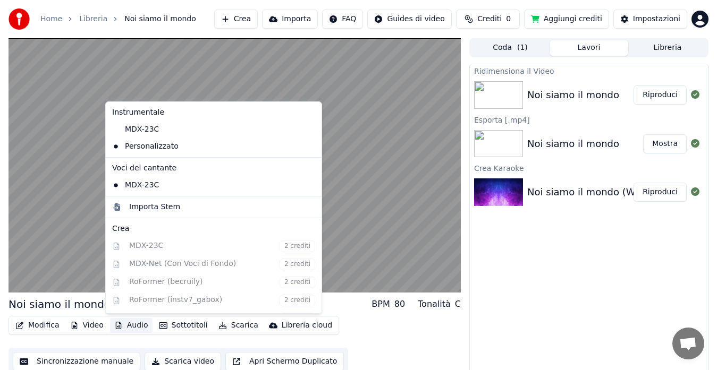
click at [308, 183] on icon at bounding box center [311, 185] width 7 height 8
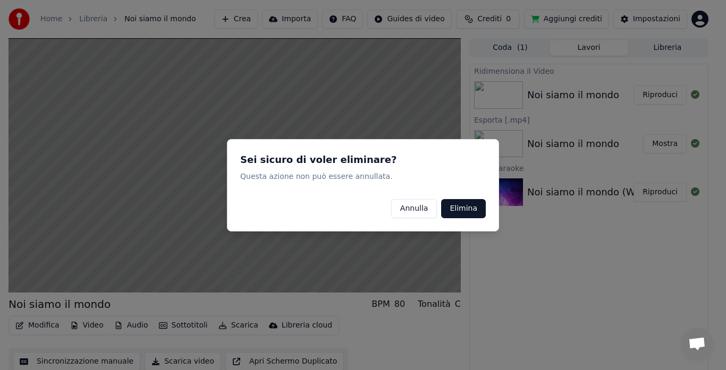
click at [467, 208] on button "Elimina" at bounding box center [463, 208] width 45 height 19
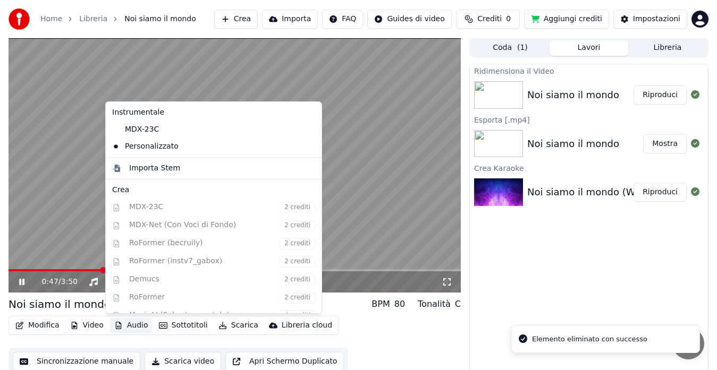
click at [141, 325] on button "Audio" at bounding box center [131, 325] width 42 height 15
click at [448, 200] on video at bounding box center [234, 165] width 452 height 254
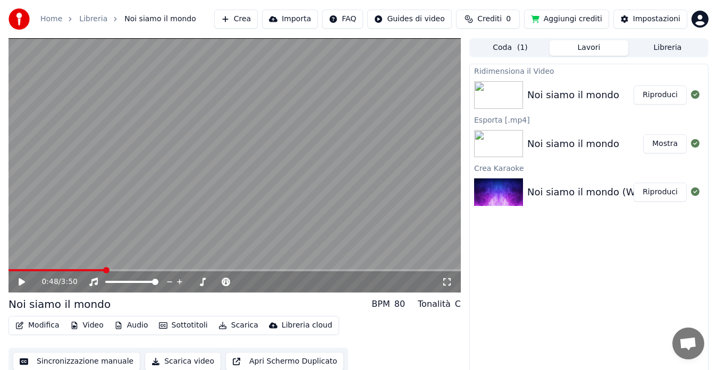
click at [20, 284] on icon at bounding box center [22, 281] width 6 height 7
click at [130, 325] on button "Audio" at bounding box center [131, 325] width 42 height 15
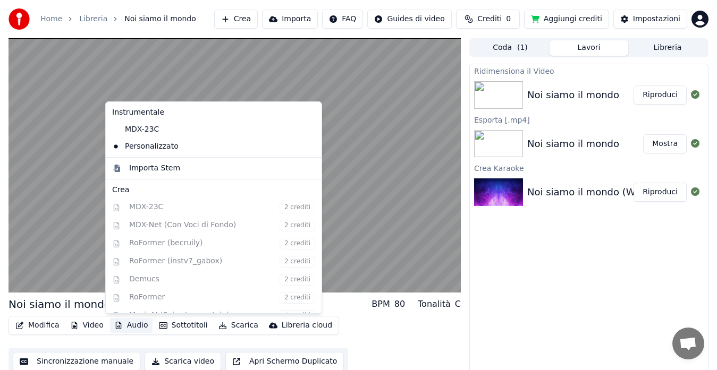
click at [308, 130] on icon at bounding box center [311, 129] width 7 height 8
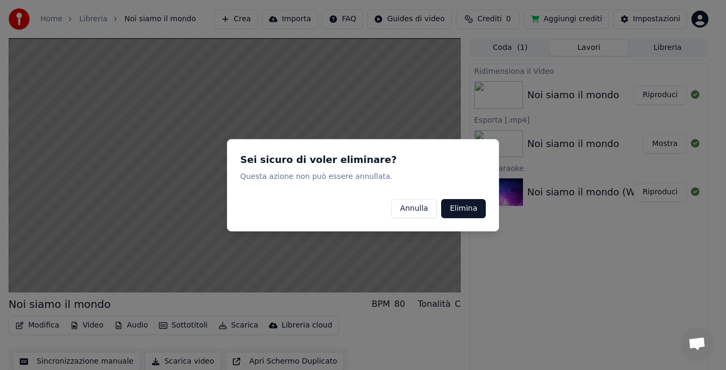
click at [476, 210] on button "Elimina" at bounding box center [463, 208] width 45 height 19
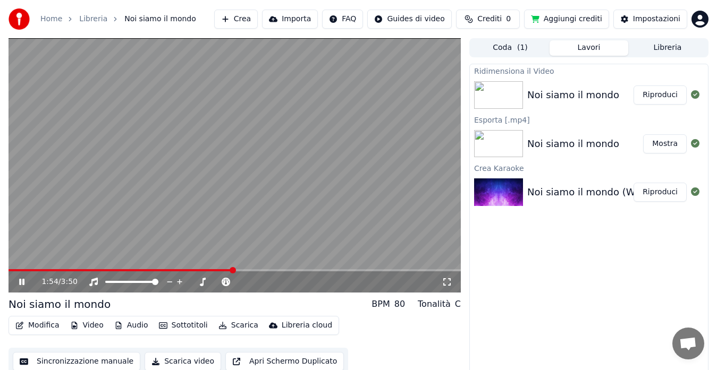
click at [133, 327] on button "Audio" at bounding box center [131, 325] width 42 height 15
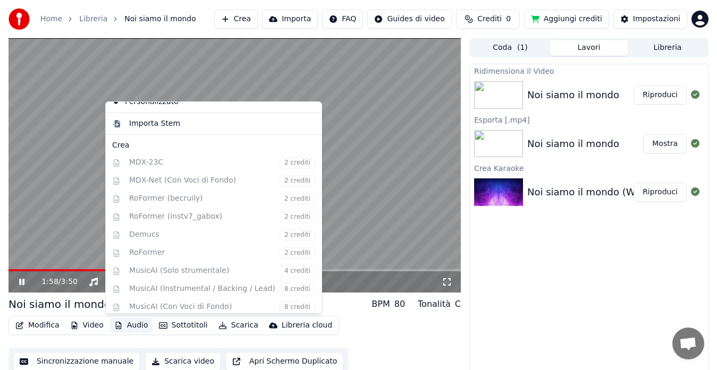
scroll to position [69, 0]
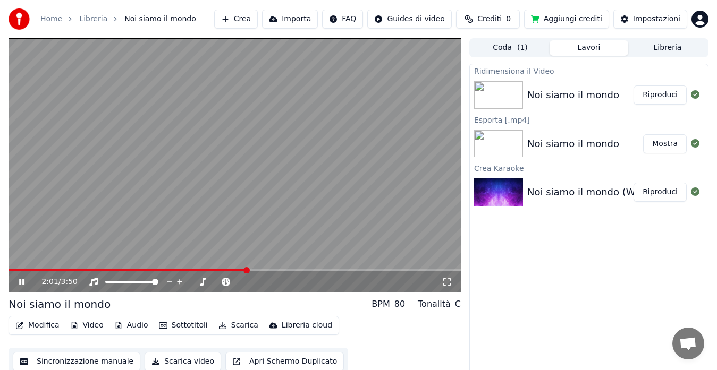
click at [560, 272] on div "Ridimensiona il Video Noi siamo il mondo Riproduci Esporta [.mp4] Noi siamo il …" at bounding box center [588, 221] width 239 height 314
click at [90, 329] on button "Video" at bounding box center [87, 325] width 42 height 15
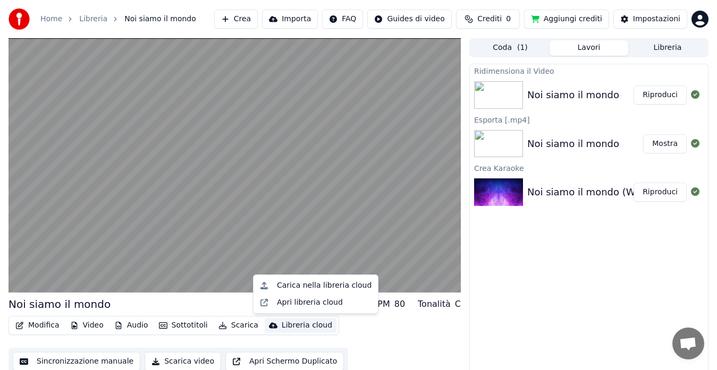
click at [563, 320] on div "Ridimensiona il Video Noi siamo il mondo Riproduci Esporta [.mp4] Noi siamo il …" at bounding box center [588, 221] width 239 height 314
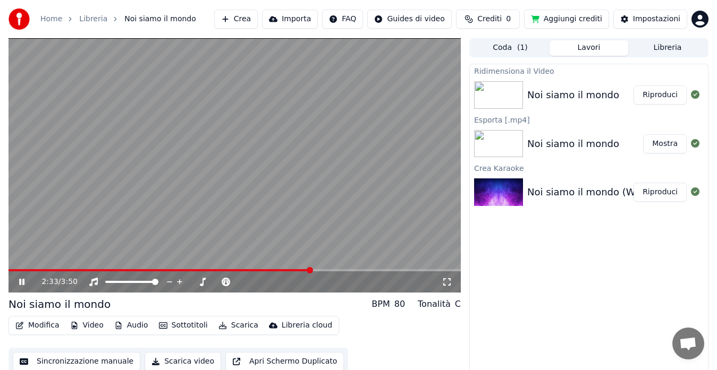
click at [23, 283] on icon at bounding box center [21, 282] width 5 height 6
click at [8, 268] on span at bounding box center [11, 270] width 6 height 6
click at [663, 147] on button "Mostra" at bounding box center [665, 143] width 44 height 19
click at [86, 360] on button "Sincronizzazione manuale" at bounding box center [76, 361] width 127 height 19
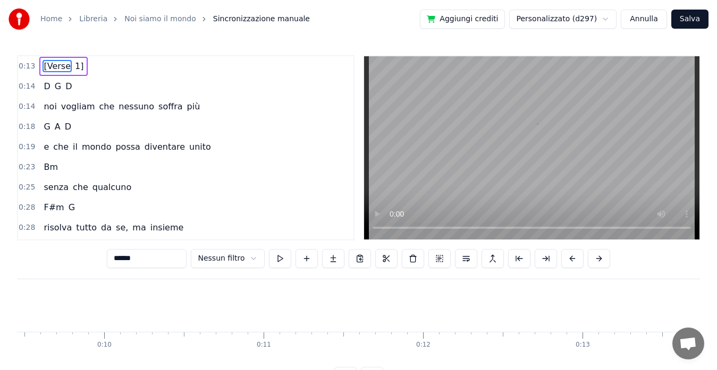
scroll to position [0, 2159]
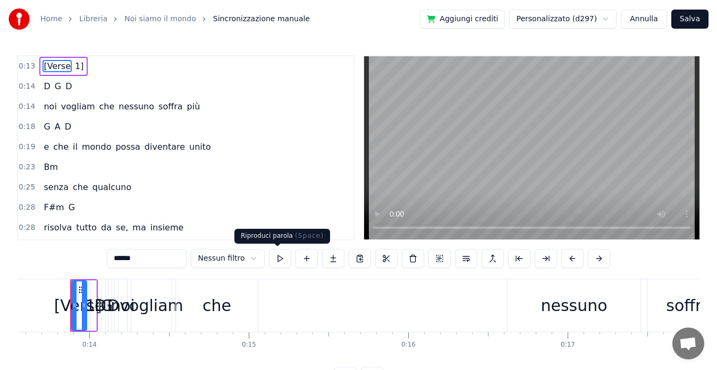
click at [275, 263] on button at bounding box center [280, 258] width 22 height 19
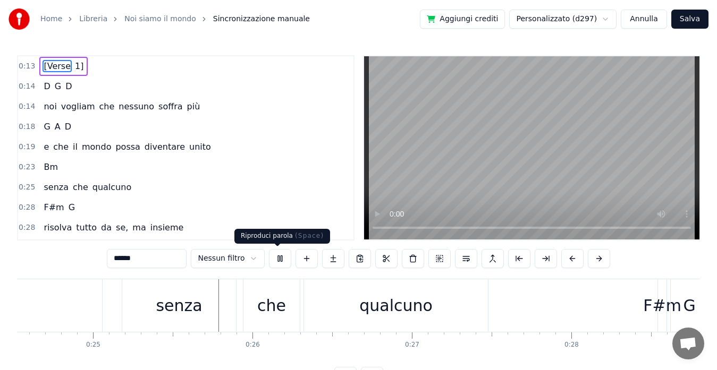
scroll to position [0, 3968]
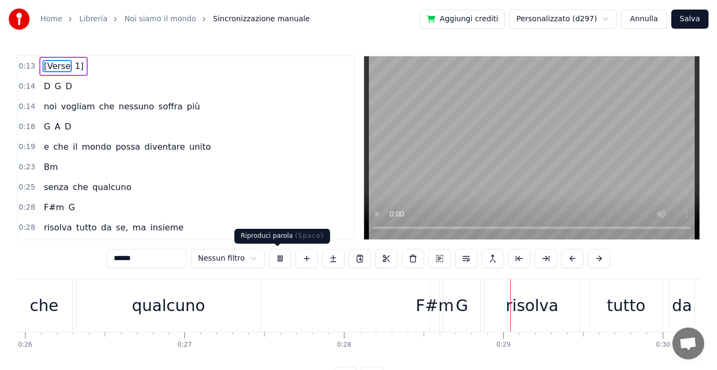
click at [277, 258] on button at bounding box center [280, 258] width 22 height 19
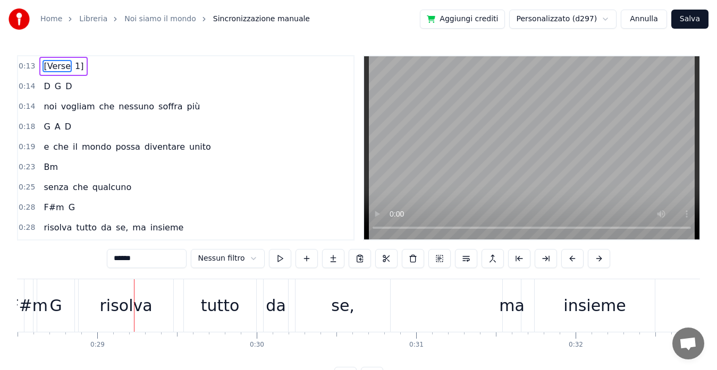
scroll to position [0, 4562]
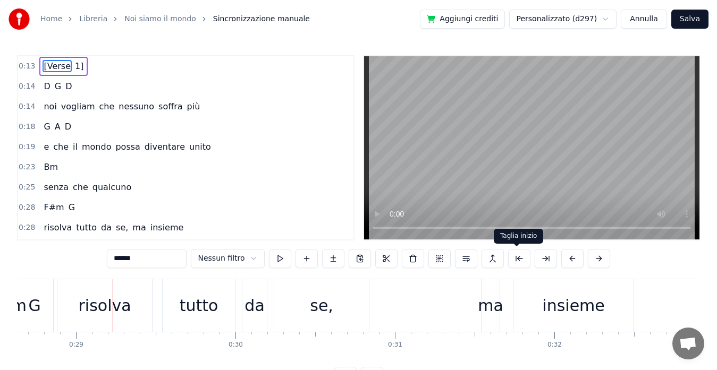
click at [516, 265] on button at bounding box center [519, 258] width 22 height 19
click at [516, 257] on button at bounding box center [519, 258] width 22 height 19
click at [485, 18] on button "Aggiungi crediti" at bounding box center [462, 19] width 85 height 19
click at [72, 151] on div "e che il mondo possa diventare unito" at bounding box center [126, 147] width 175 height 19
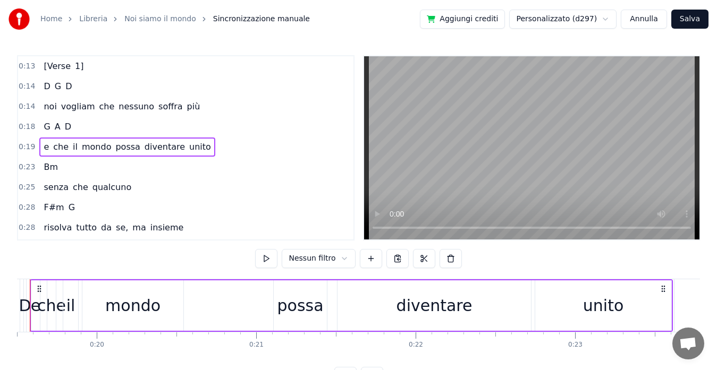
scroll to position [0, 3067]
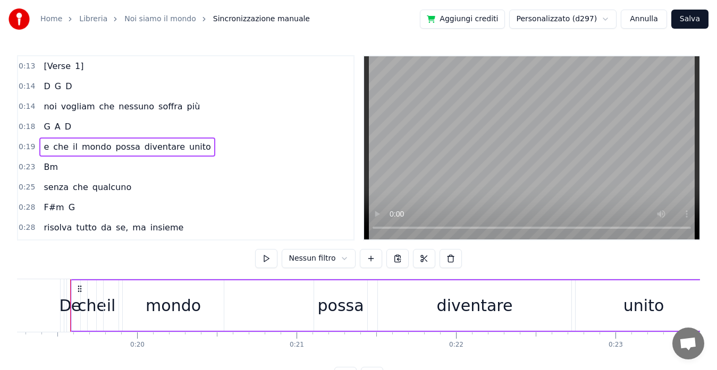
click at [89, 152] on span "mondo" at bounding box center [96, 147] width 31 height 12
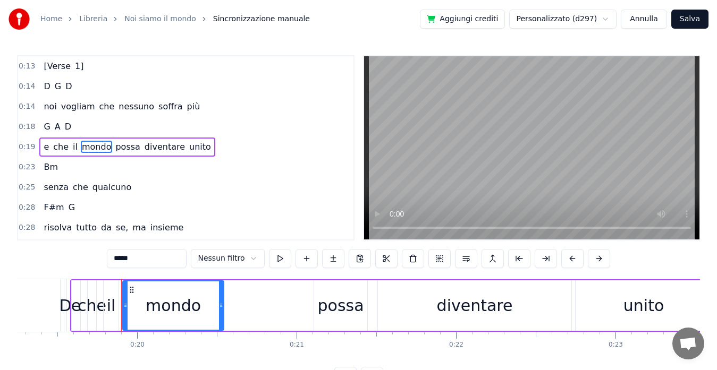
drag, startPoint x: 183, startPoint y: 158, endPoint x: 20, endPoint y: 174, distance: 163.4
click at [182, 156] on div "0:13 [Verse 1] 0:14 D G D 0:14 noi vogliam che nessuno soffra più 0:18 G A D 0:…" at bounding box center [185, 147] width 337 height 185
click at [236, 20] on span "Sincronizzazione manuale" at bounding box center [261, 19] width 97 height 11
click at [276, 259] on button at bounding box center [280, 258] width 22 height 19
click at [276, 260] on button at bounding box center [280, 258] width 22 height 19
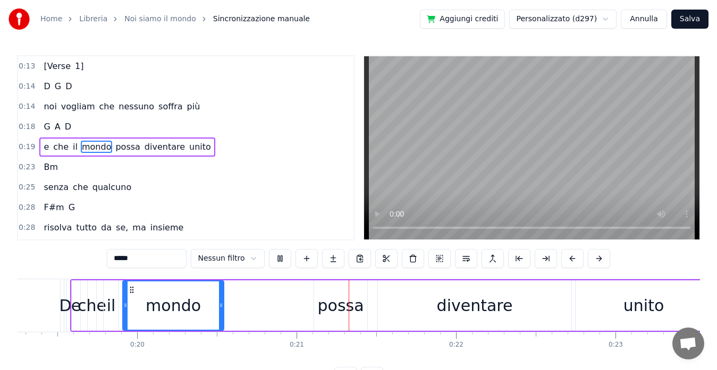
click at [282, 261] on button at bounding box center [280, 258] width 22 height 19
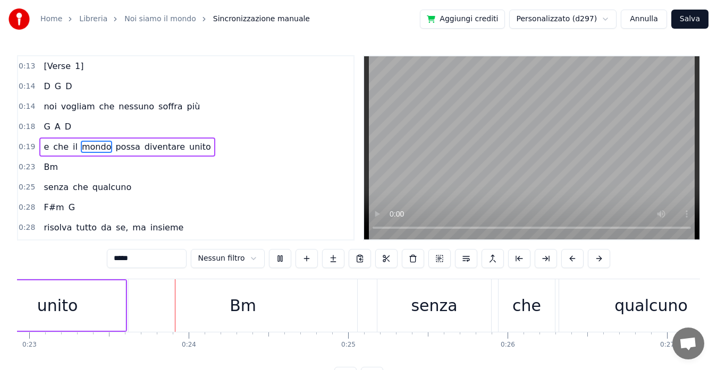
scroll to position [0, 3679]
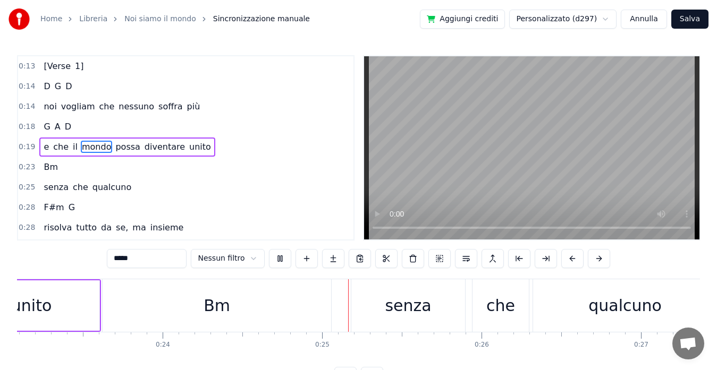
click at [279, 258] on button at bounding box center [280, 258] width 22 height 19
click at [78, 193] on span "che" at bounding box center [81, 187] width 18 height 12
type input "***"
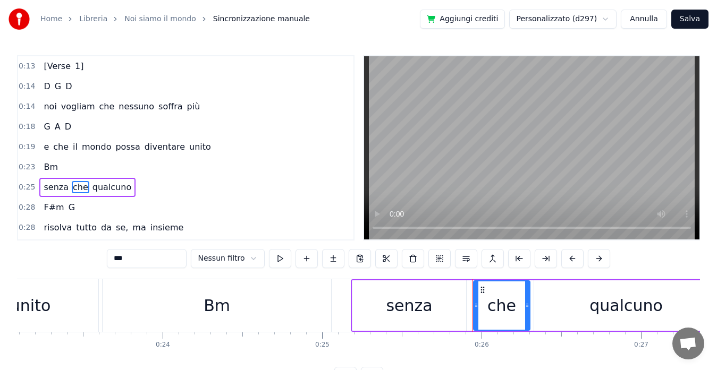
scroll to position [39, 0]
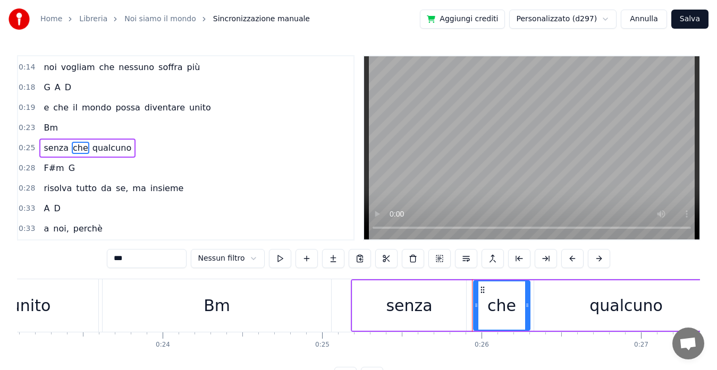
click at [29, 152] on span "0:25" at bounding box center [27, 148] width 16 height 11
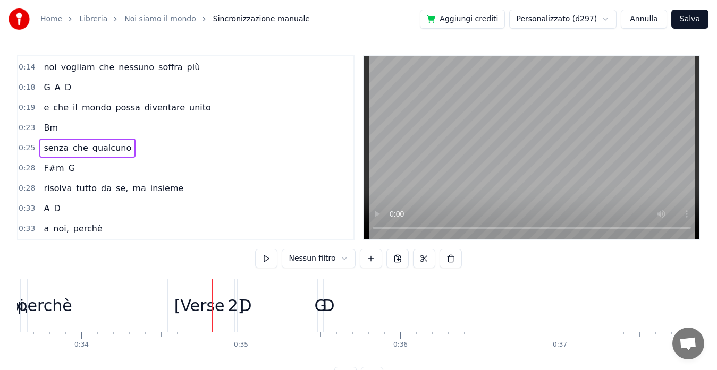
scroll to position [0, 5495]
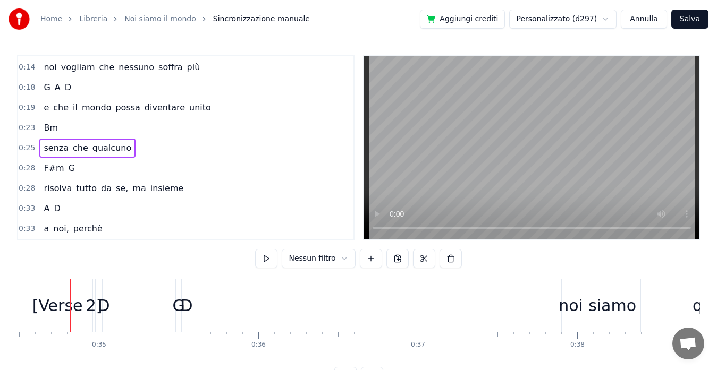
click at [75, 193] on span "tutto" at bounding box center [86, 188] width 23 height 12
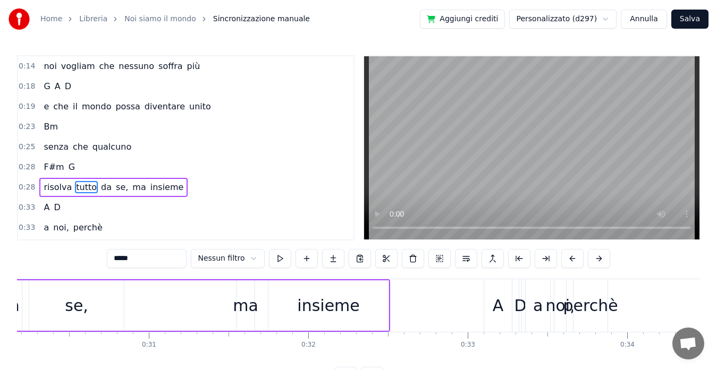
scroll to position [0, 4654]
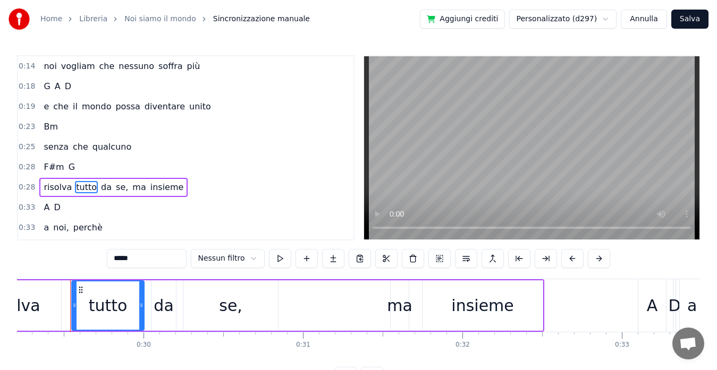
click at [65, 231] on div "a noi, perchè" at bounding box center [72, 227] width 67 height 19
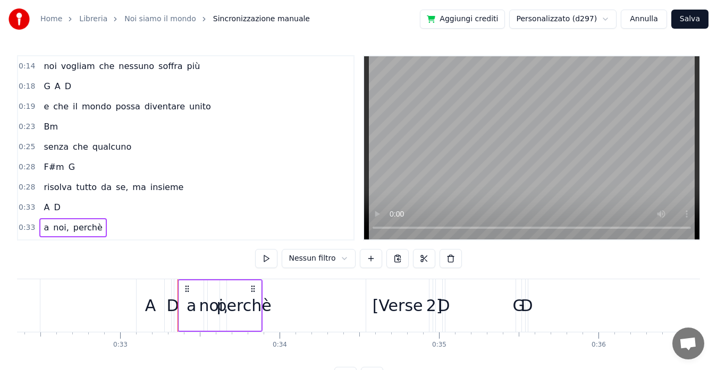
scroll to position [0, 5263]
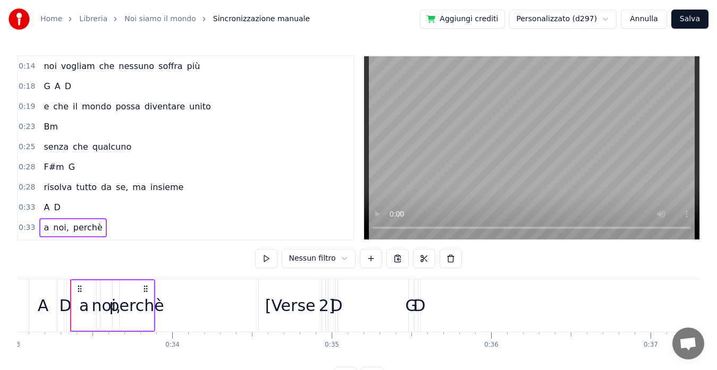
click at [91, 153] on span "qualcuno" at bounding box center [111, 147] width 41 height 12
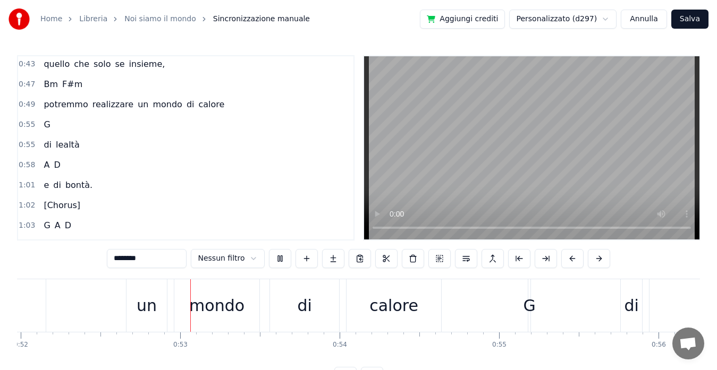
scroll to position [0, 8313]
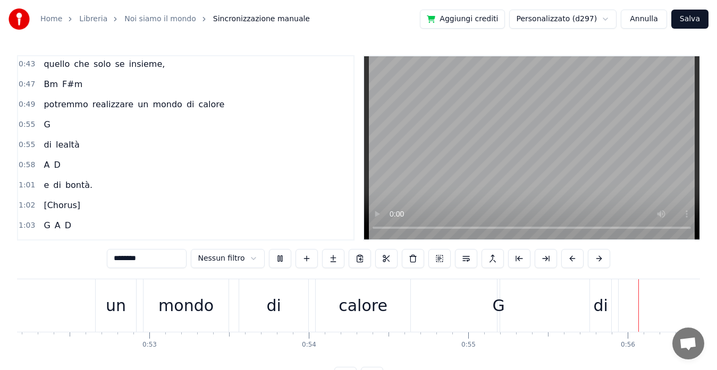
click at [73, 149] on span "lealtà" at bounding box center [68, 145] width 26 height 12
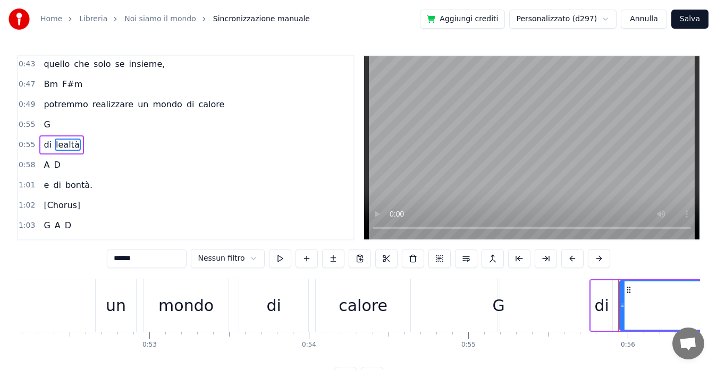
scroll to position [302, 0]
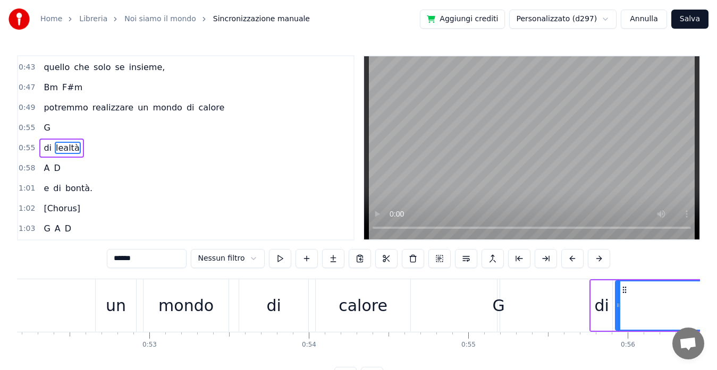
click at [617, 308] on icon at bounding box center [618, 305] width 4 height 8
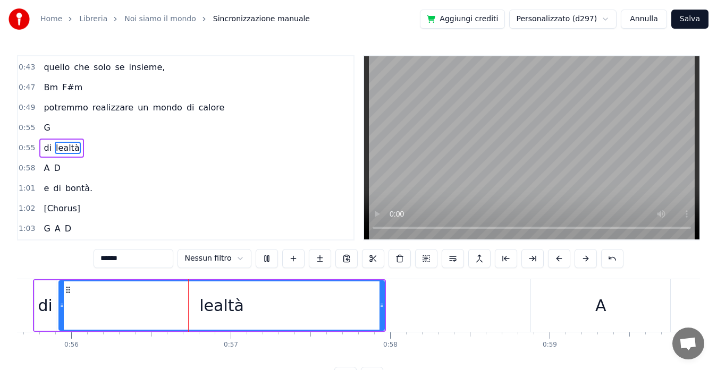
scroll to position [0, 8898]
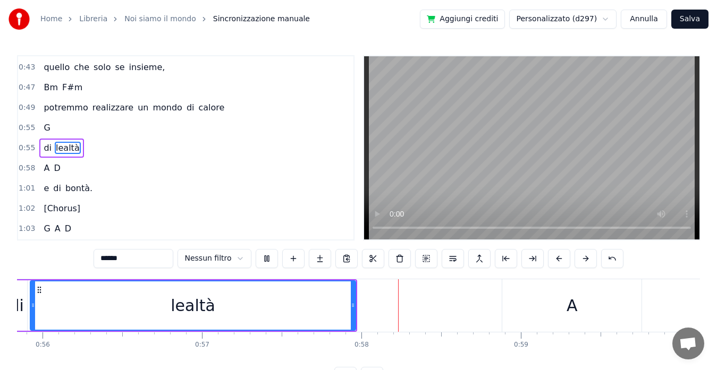
click at [72, 191] on span "bontà." at bounding box center [78, 188] width 29 height 12
type input "******"
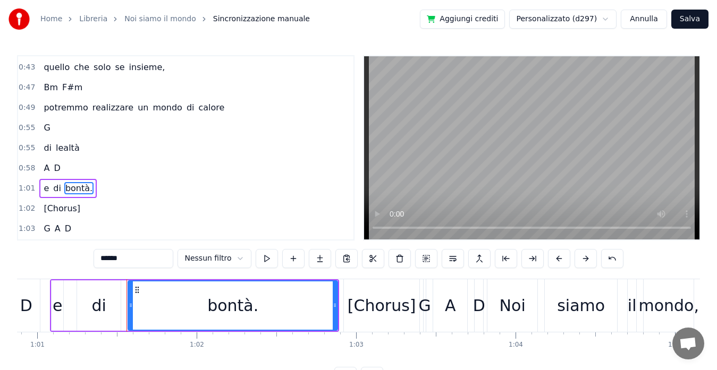
scroll to position [0, 9756]
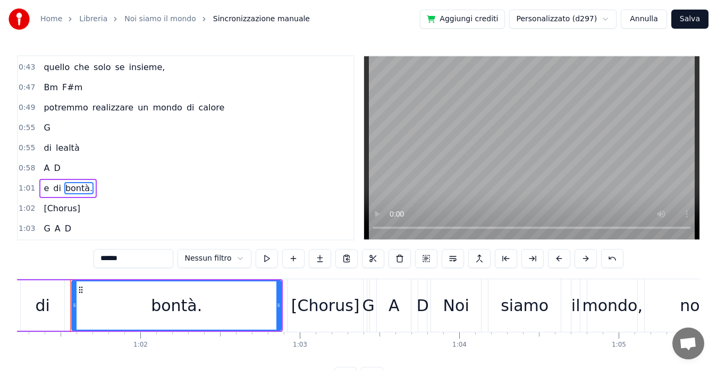
drag, startPoint x: 103, startPoint y: 310, endPoint x: 72, endPoint y: 316, distance: 31.5
click at [72, 316] on div "bontà." at bounding box center [176, 305] width 210 height 50
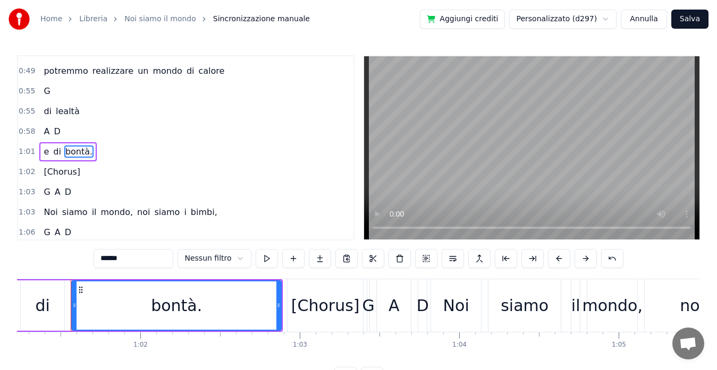
scroll to position [342, 0]
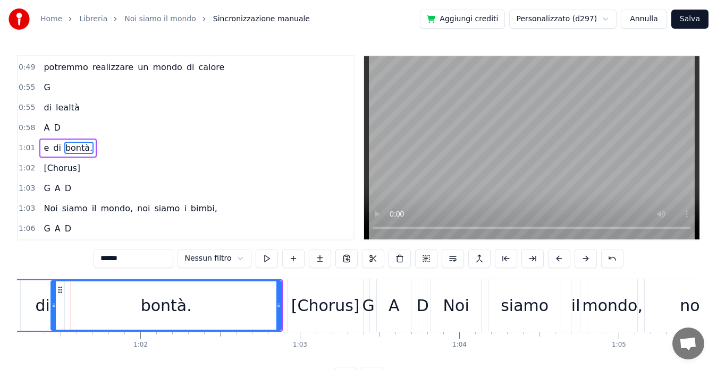
drag, startPoint x: 74, startPoint y: 308, endPoint x: 54, endPoint y: 306, distance: 20.7
click at [54, 306] on icon at bounding box center [54, 305] width 4 height 8
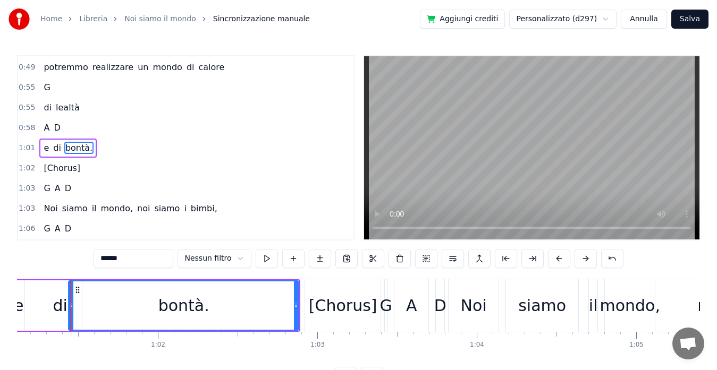
click at [59, 115] on div "di lealtà" at bounding box center [61, 107] width 44 height 19
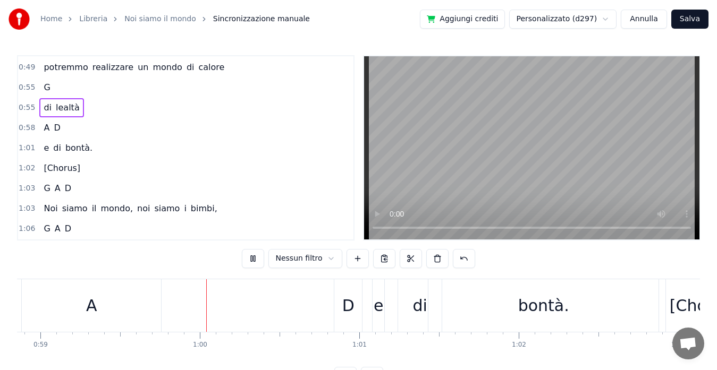
scroll to position [0, 9422]
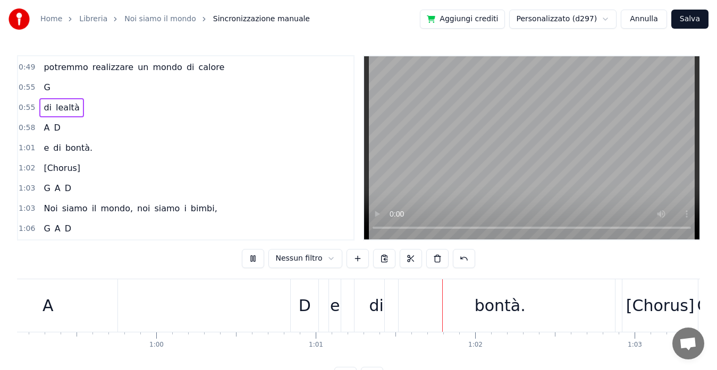
click at [151, 179] on div "1:03 G A D" at bounding box center [185, 188] width 335 height 20
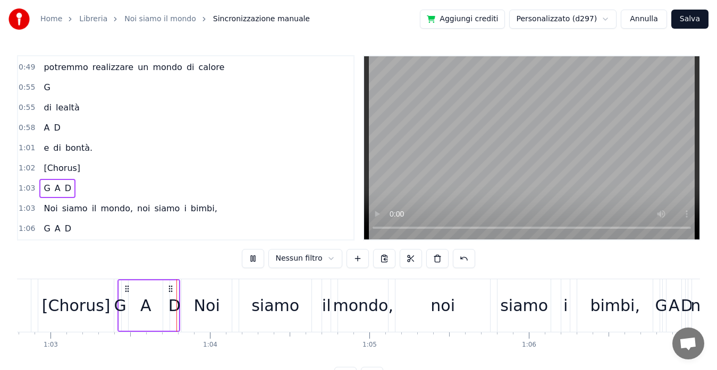
scroll to position [0, 10019]
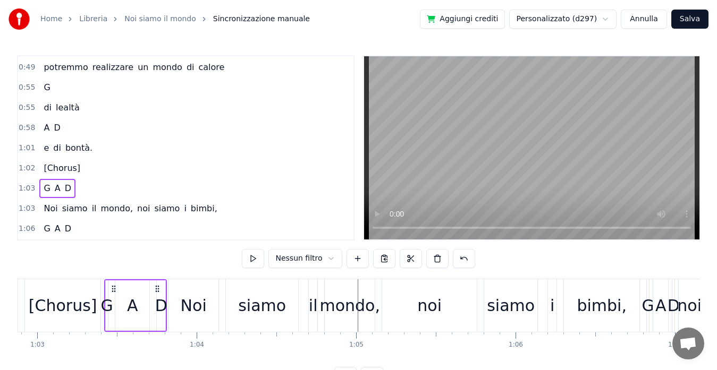
click at [65, 147] on span "bontà." at bounding box center [78, 148] width 29 height 12
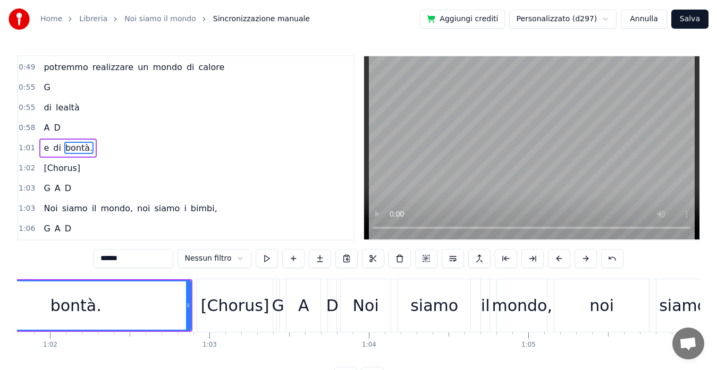
scroll to position [0, 9736]
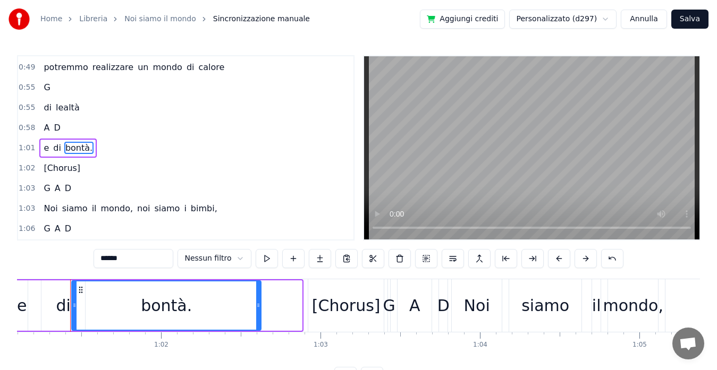
drag, startPoint x: 297, startPoint y: 309, endPoint x: 257, endPoint y: 308, distance: 40.9
click at [257, 308] on icon at bounding box center [258, 305] width 4 height 8
drag, startPoint x: 343, startPoint y: 322, endPoint x: 299, endPoint y: 328, distance: 44.5
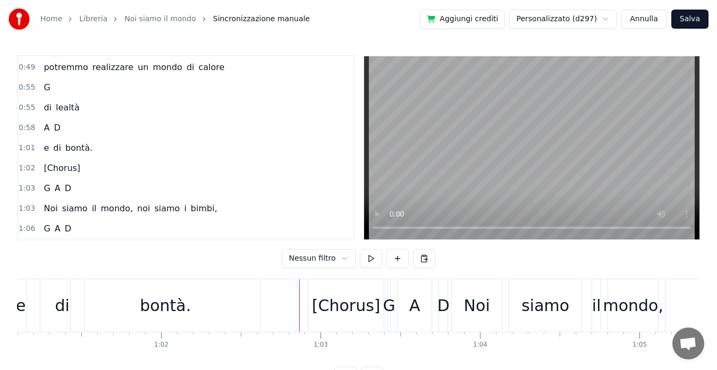
click at [332, 320] on div "[Chorus]" at bounding box center [345, 305] width 75 height 53
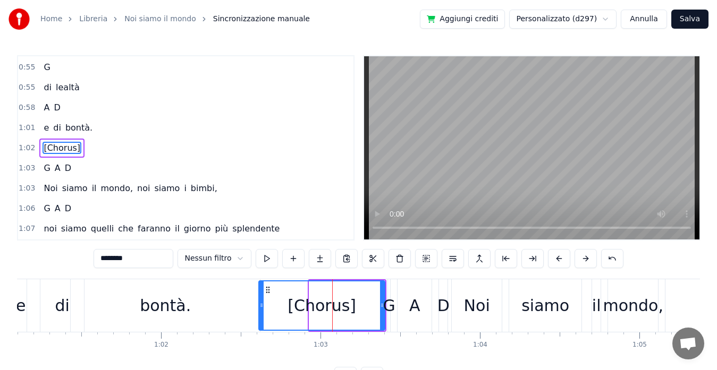
drag, startPoint x: 305, startPoint y: 321, endPoint x: 260, endPoint y: 320, distance: 45.2
click at [260, 320] on div at bounding box center [261, 306] width 4 height 48
click at [61, 88] on span "lealtà" at bounding box center [68, 87] width 26 height 12
type input "******"
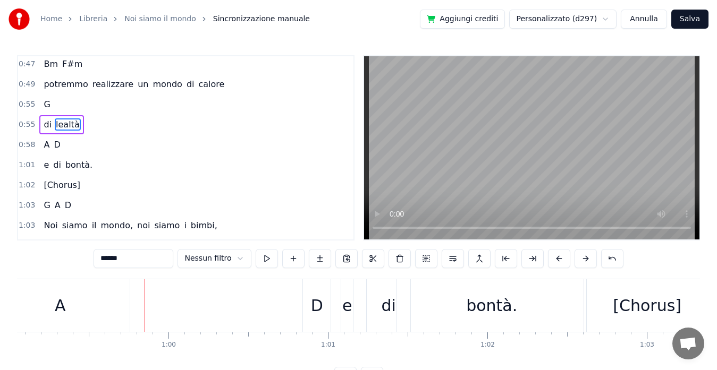
scroll to position [0, 9437]
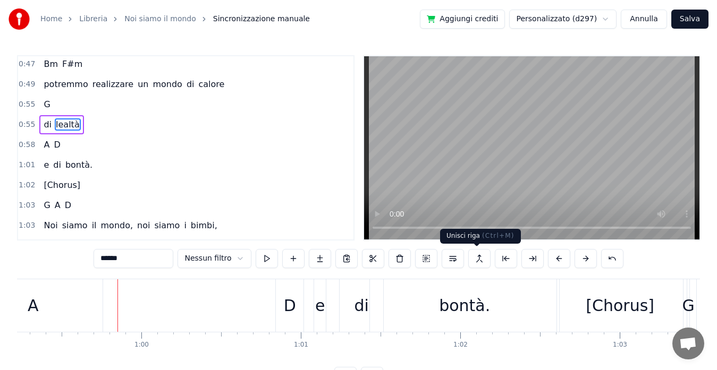
click at [475, 263] on button at bounding box center [479, 258] width 22 height 19
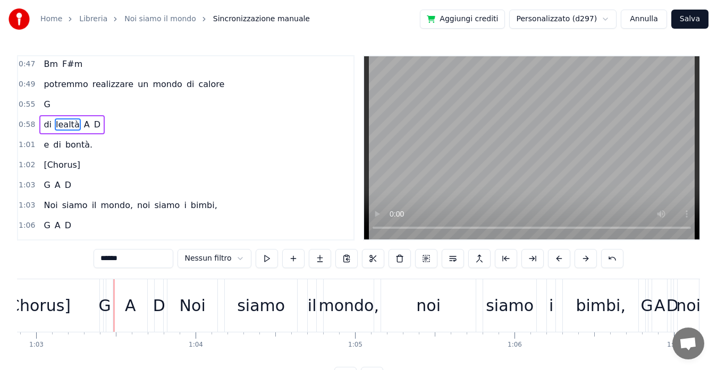
scroll to position [0, 10033]
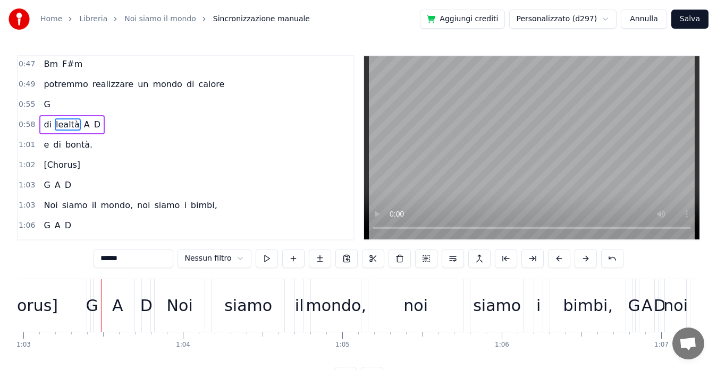
click at [649, 21] on button "Annulla" at bounding box center [643, 19] width 46 height 19
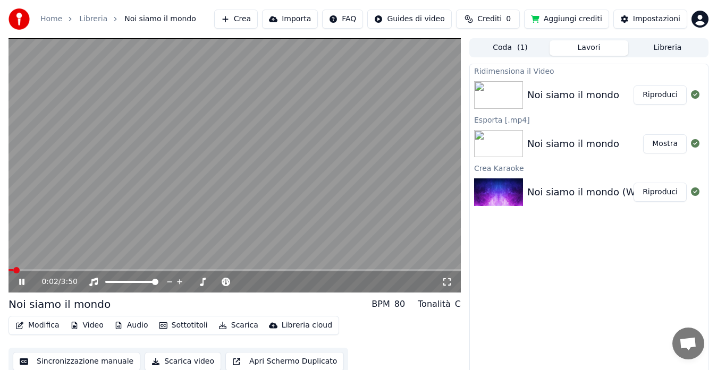
click at [19, 279] on icon at bounding box center [29, 282] width 24 height 8
click at [90, 327] on button "Video" at bounding box center [87, 325] width 42 height 15
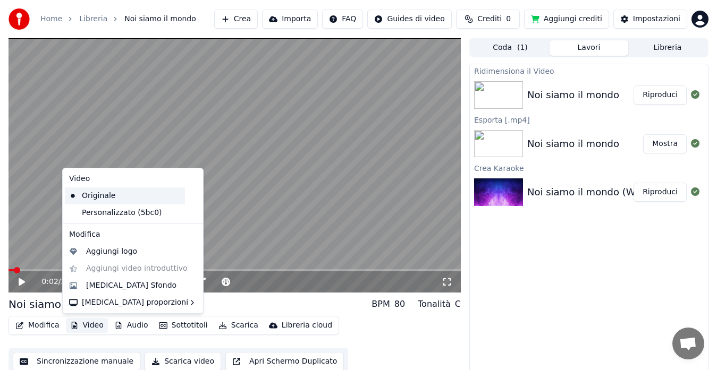
click at [100, 197] on div "Originale" at bounding box center [125, 196] width 120 height 17
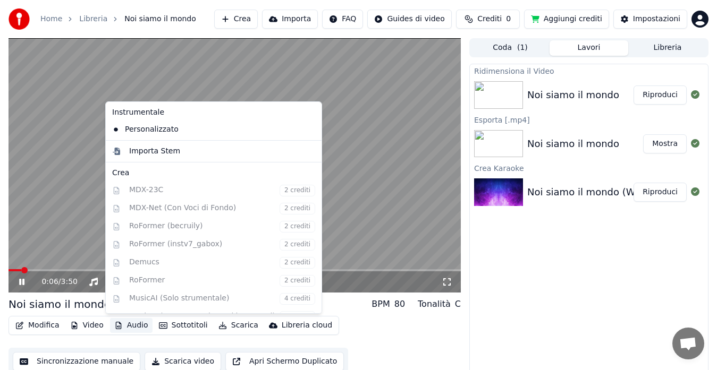
click at [134, 328] on button "Audio" at bounding box center [131, 325] width 42 height 15
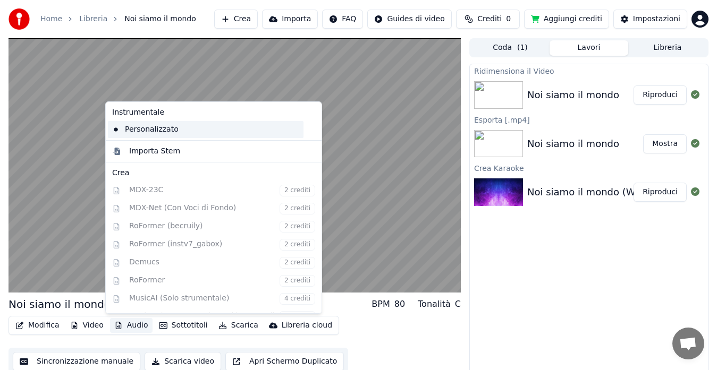
click at [163, 130] on div "Personalizzato" at bounding box center [205, 129] width 195 height 17
click at [133, 326] on button "Audio" at bounding box center [131, 325] width 42 height 15
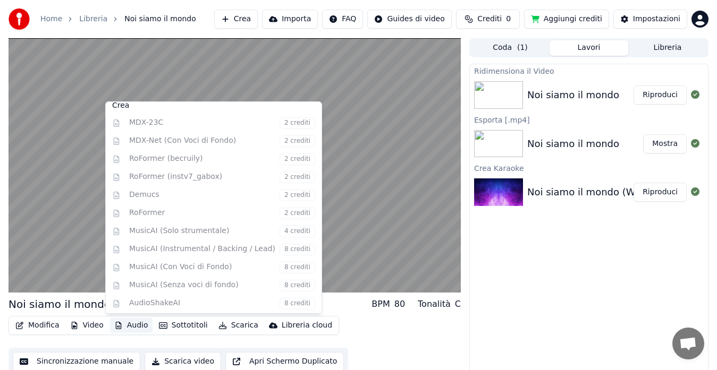
scroll to position [69, 0]
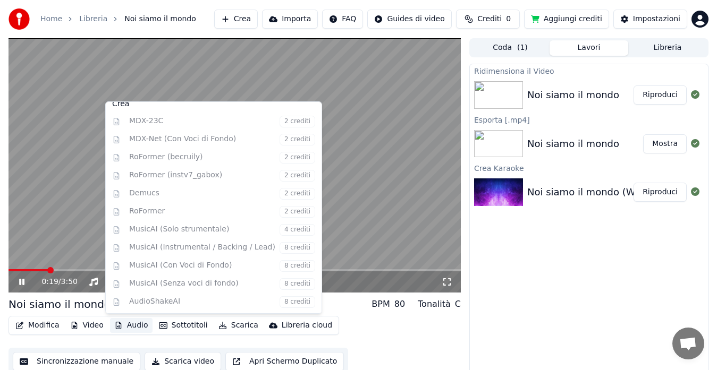
click at [417, 95] on video at bounding box center [234, 165] width 452 height 254
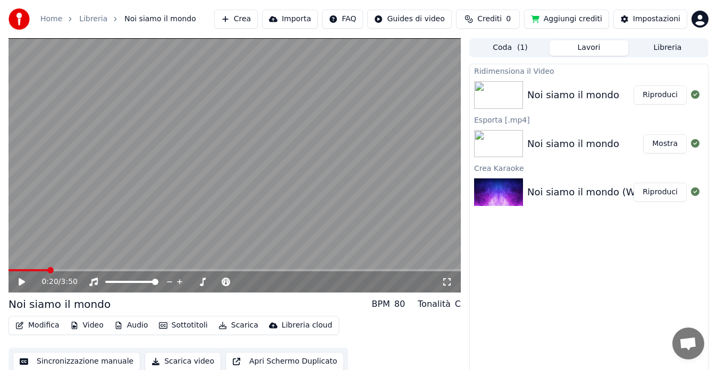
click at [19, 284] on icon at bounding box center [22, 281] width 6 height 7
click at [21, 284] on icon at bounding box center [21, 282] width 5 height 6
click at [576, 100] on div "Noi siamo il mondo" at bounding box center [573, 95] width 92 height 15
click at [651, 99] on button "Riproduci" at bounding box center [659, 95] width 53 height 19
click at [389, 305] on div "BPM" at bounding box center [380, 304] width 18 height 13
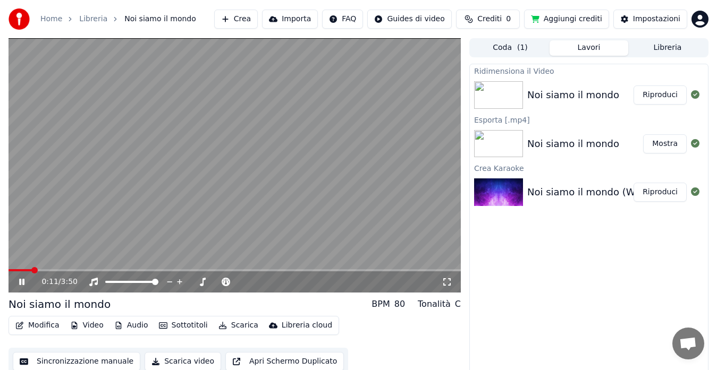
click at [389, 305] on div "BPM" at bounding box center [380, 304] width 18 height 13
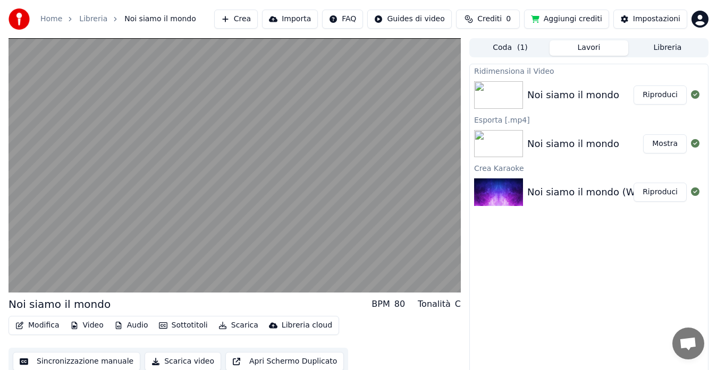
click at [403, 302] on div "80" at bounding box center [399, 304] width 11 height 13
click at [403, 304] on div "80" at bounding box center [399, 304] width 11 height 13
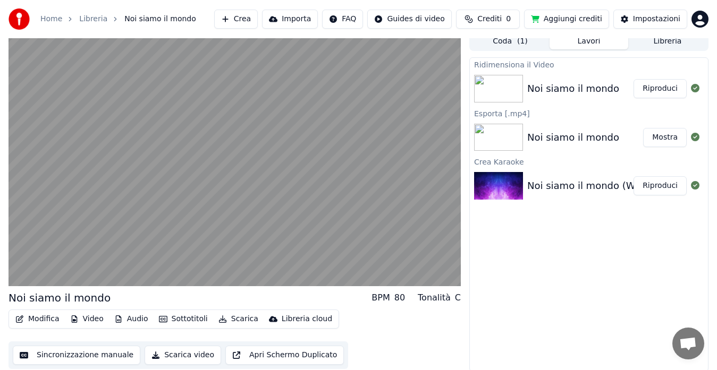
scroll to position [8, 0]
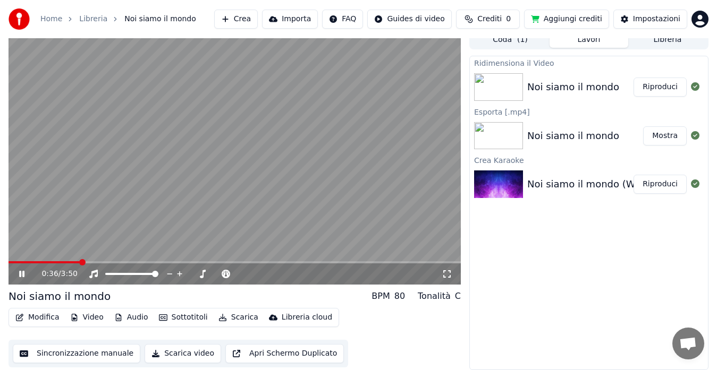
click at [23, 274] on icon at bounding box center [21, 274] width 5 height 6
click at [694, 89] on icon at bounding box center [695, 86] width 8 height 8
click at [657, 20] on div "Impostazioni" at bounding box center [656, 19] width 47 height 11
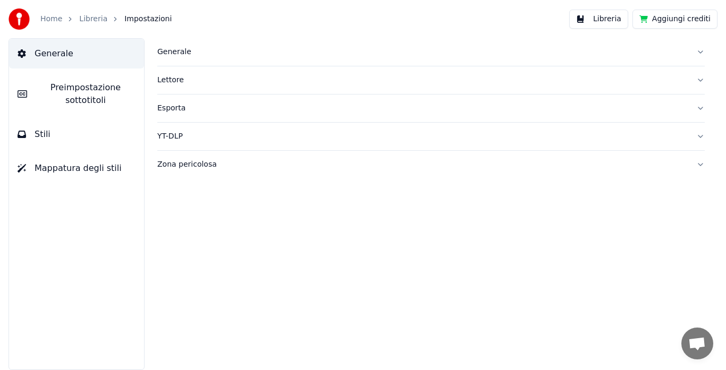
click at [700, 81] on button "Lettore" at bounding box center [430, 80] width 547 height 28
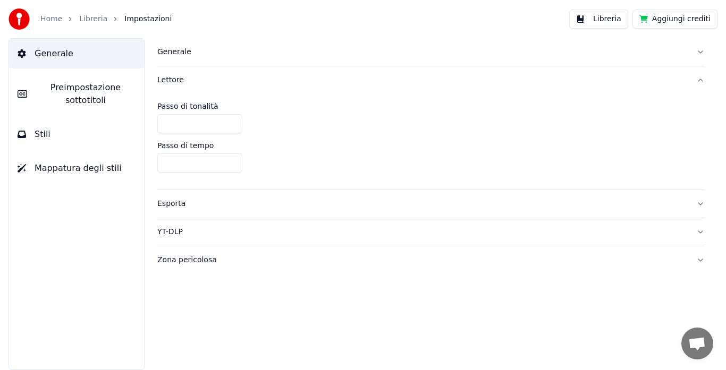
click at [231, 166] on input "****" at bounding box center [199, 163] width 85 height 19
click at [176, 161] on input "****" at bounding box center [199, 163] width 85 height 19
type input "****"
click at [53, 175] on button "Mappatura degli stili" at bounding box center [76, 169] width 135 height 30
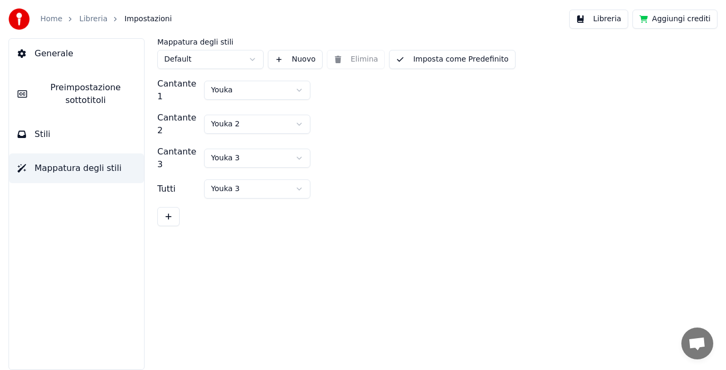
click at [80, 98] on span "Preimpostazione sottotitoli" at bounding box center [86, 93] width 100 height 25
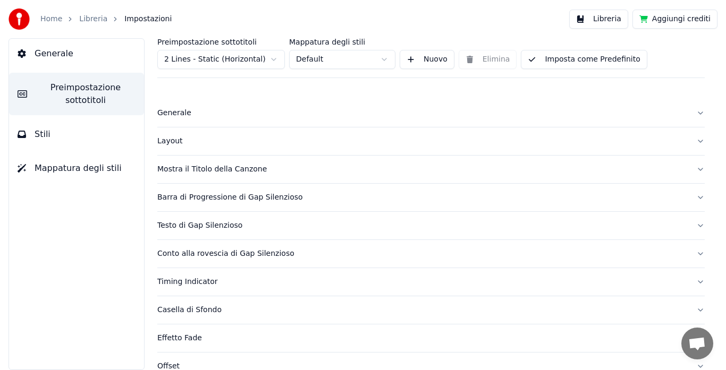
click at [272, 61] on html "Home Libreria Impostazioni Libreria Aggiungi crediti Generale Preimpostazione s…" at bounding box center [363, 185] width 726 height 370
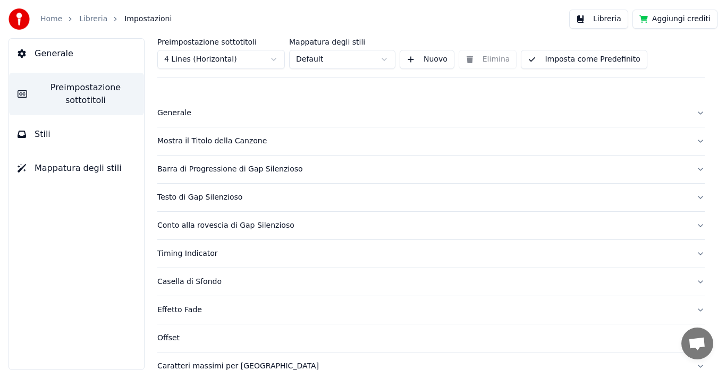
click at [384, 58] on html "Home Libreria Impostazioni Libreria Aggiungi crediti Generale Preimpostazione s…" at bounding box center [363, 185] width 726 height 370
click at [174, 116] on div "Generale" at bounding box center [422, 113] width 530 height 11
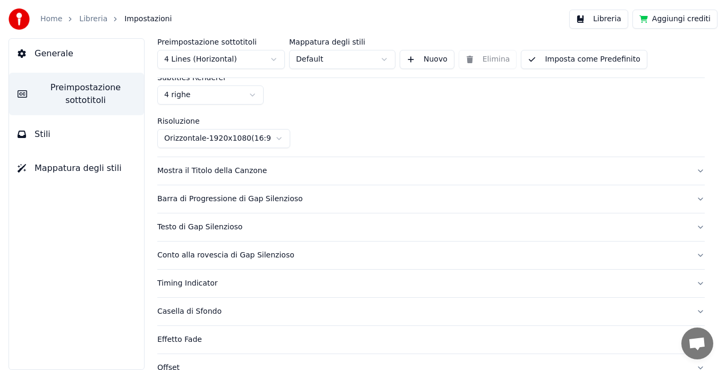
scroll to position [106, 0]
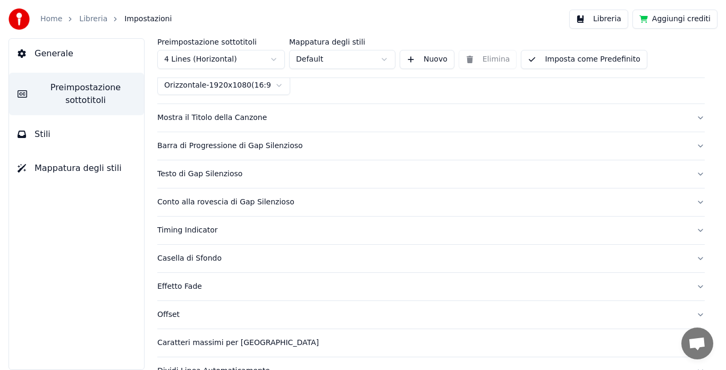
click at [692, 119] on button "Mostra il Titolo della Canzone" at bounding box center [430, 118] width 547 height 28
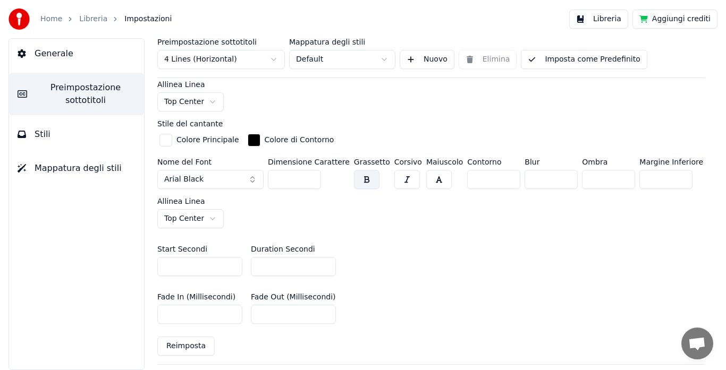
scroll to position [425, 0]
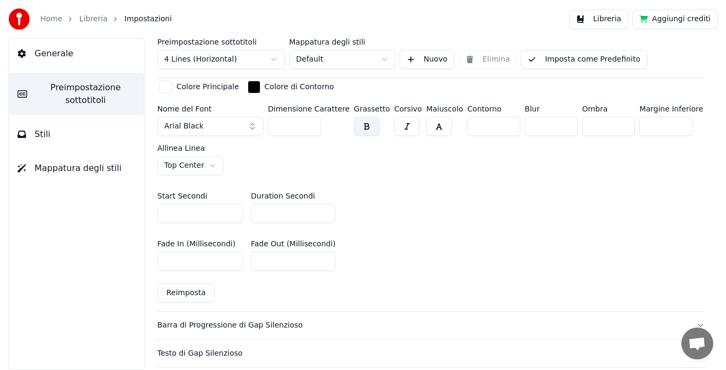
click at [229, 208] on input "*" at bounding box center [199, 213] width 85 height 19
click at [231, 214] on input "*" at bounding box center [199, 213] width 85 height 19
type input "*"
click at [231, 214] on input "*" at bounding box center [199, 213] width 85 height 19
click at [323, 214] on input "*" at bounding box center [293, 213] width 85 height 19
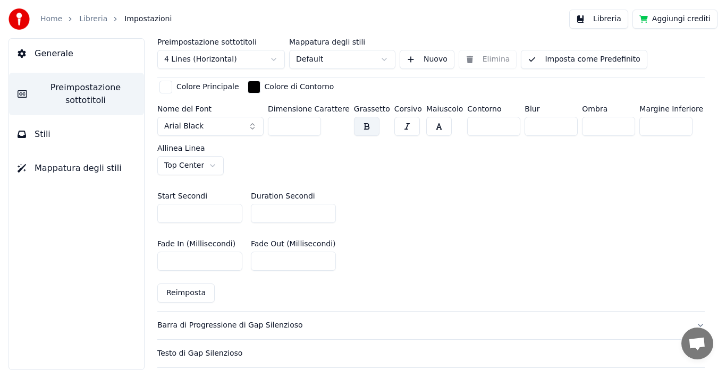
click at [326, 209] on input "*" at bounding box center [293, 213] width 85 height 19
type input "*"
click at [326, 209] on input "*" at bounding box center [293, 213] width 85 height 19
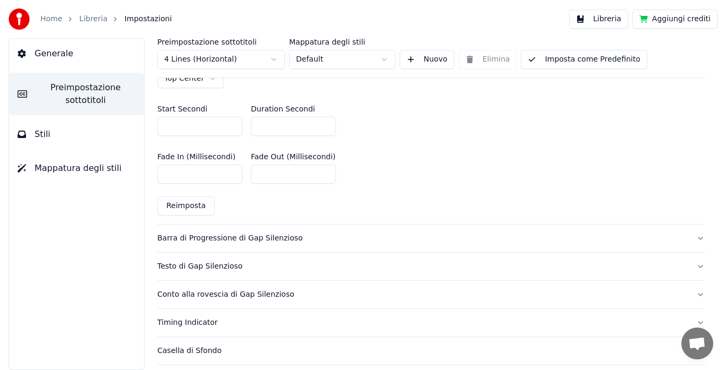
scroll to position [531, 0]
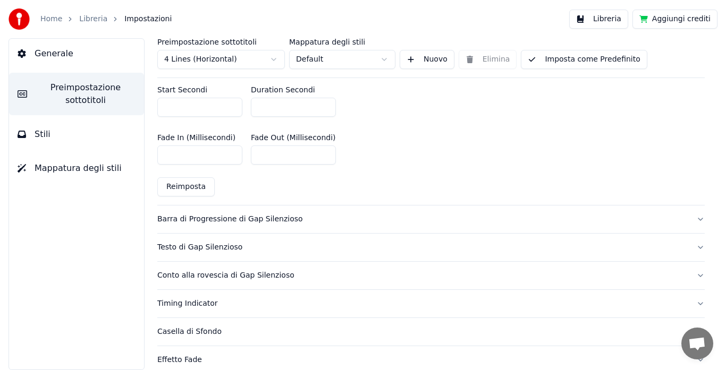
click at [692, 217] on button "Barra di Progressione di Gap Silenzioso" at bounding box center [430, 220] width 547 height 28
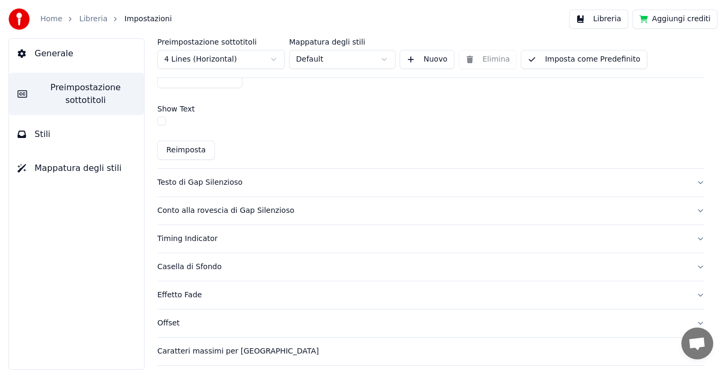
scroll to position [637, 0]
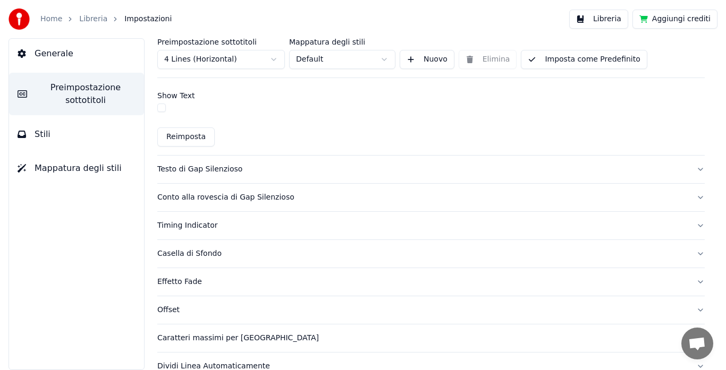
click at [691, 198] on button "Conto alla rovescia di Gap Silenzioso" at bounding box center [430, 198] width 547 height 28
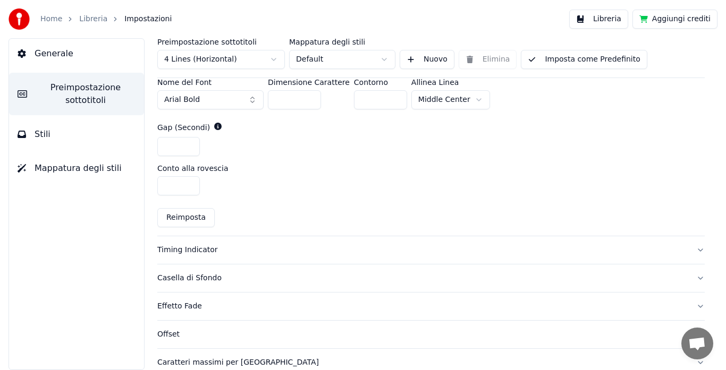
scroll to position [446, 0]
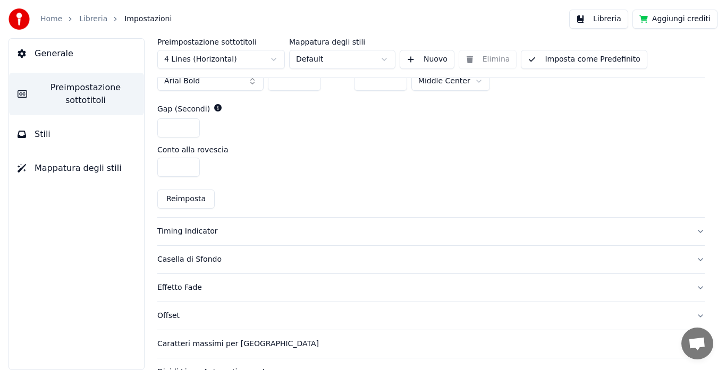
click at [188, 169] on input "*" at bounding box center [178, 167] width 42 height 19
click at [188, 165] on input "*" at bounding box center [178, 167] width 42 height 19
click at [183, 201] on button "Reimposta" at bounding box center [185, 199] width 57 height 19
click at [191, 164] on input "*" at bounding box center [178, 167] width 42 height 19
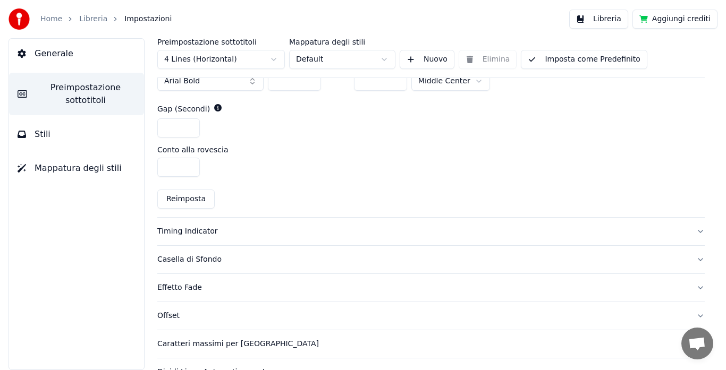
type input "*"
click at [191, 164] on input "*" at bounding box center [178, 167] width 42 height 19
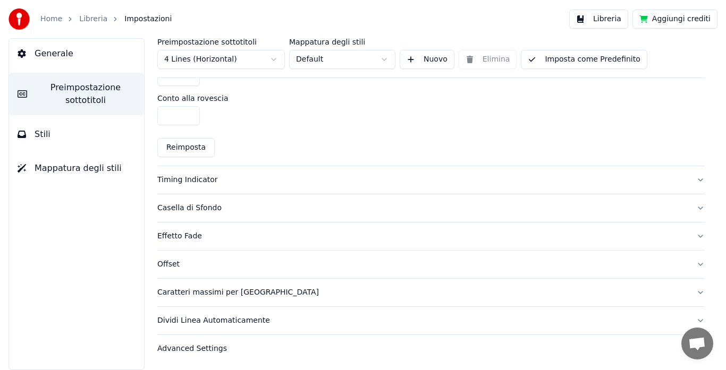
click at [691, 180] on button "Timing Indicator" at bounding box center [430, 180] width 547 height 28
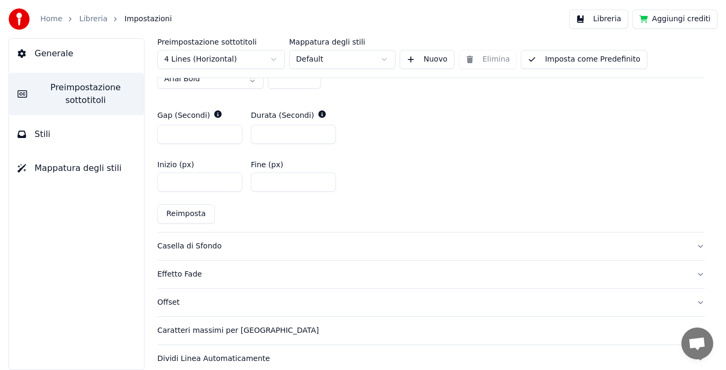
scroll to position [536, 0]
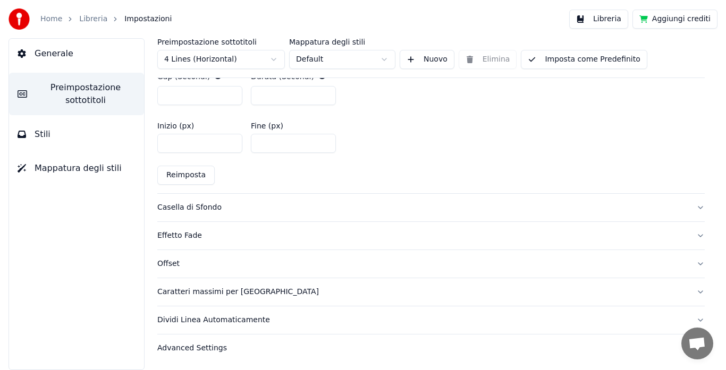
click at [690, 206] on button "Casella di Sfondo" at bounding box center [430, 208] width 547 height 28
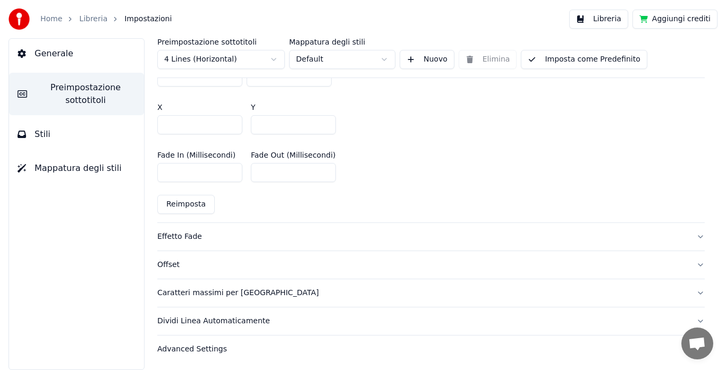
scroll to position [643, 0]
click at [686, 292] on button "Caratteri massimi per [GEOGRAPHIC_DATA]" at bounding box center [430, 293] width 547 height 28
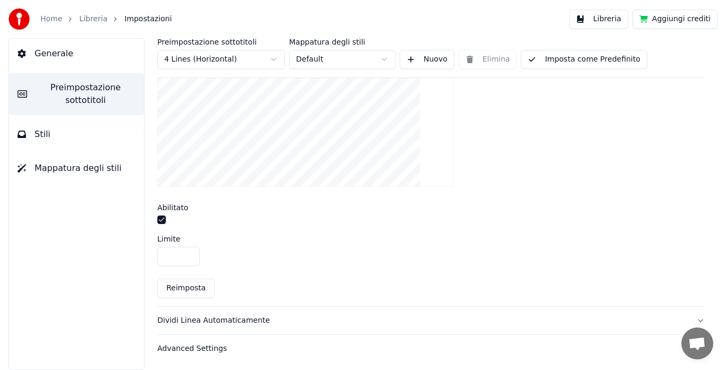
scroll to position [365, 0]
click at [204, 348] on div "Advanced Settings" at bounding box center [422, 348] width 530 height 11
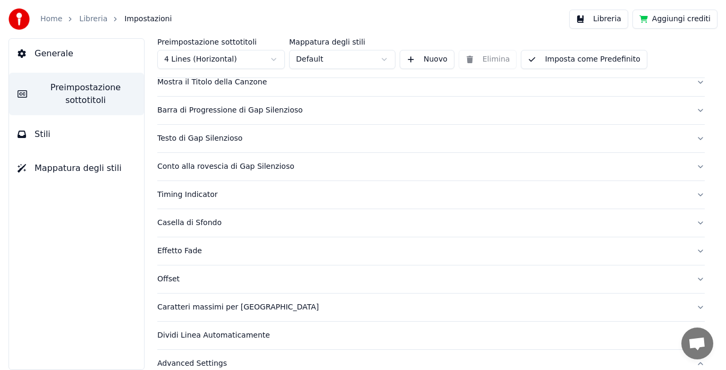
scroll to position [0, 0]
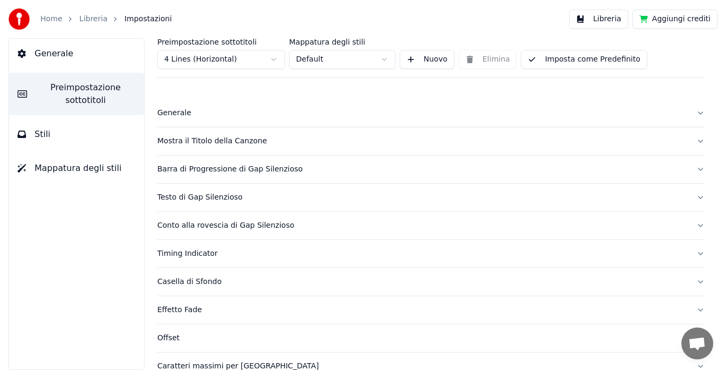
click at [41, 132] on span "Stili" at bounding box center [43, 134] width 16 height 13
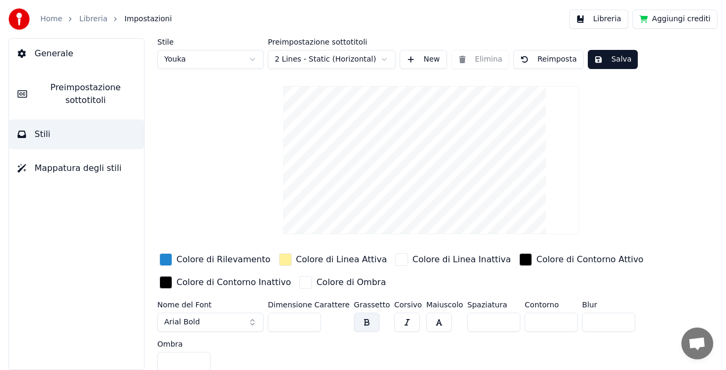
scroll to position [4, 0]
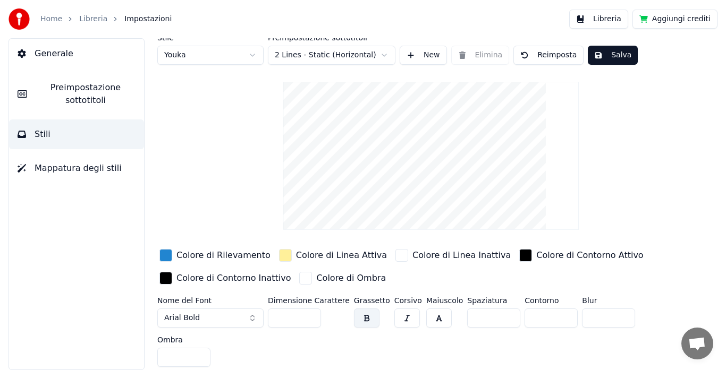
click at [53, 54] on span "Generale" at bounding box center [54, 53] width 39 height 13
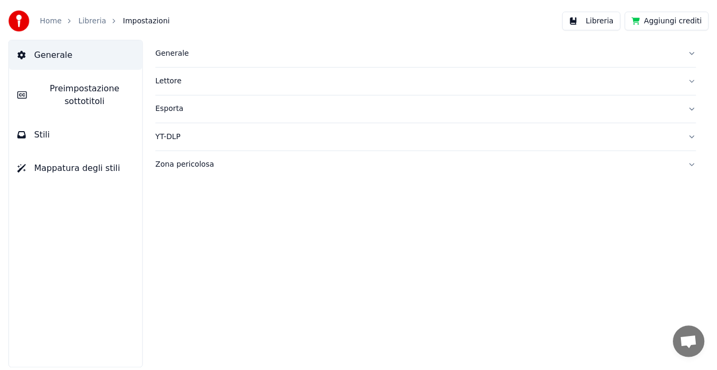
scroll to position [0, 0]
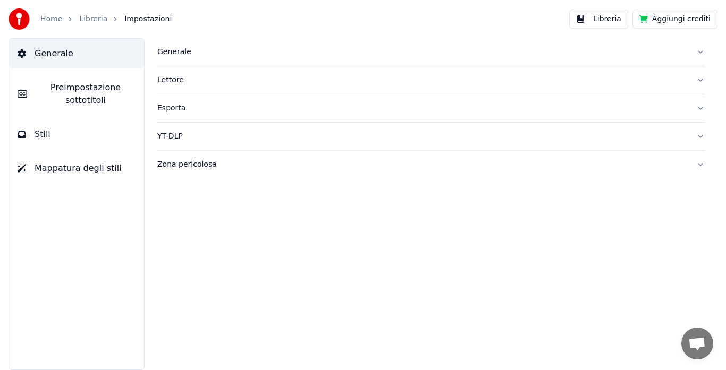
click at [702, 165] on button "Zona pericolosa" at bounding box center [430, 165] width 547 height 28
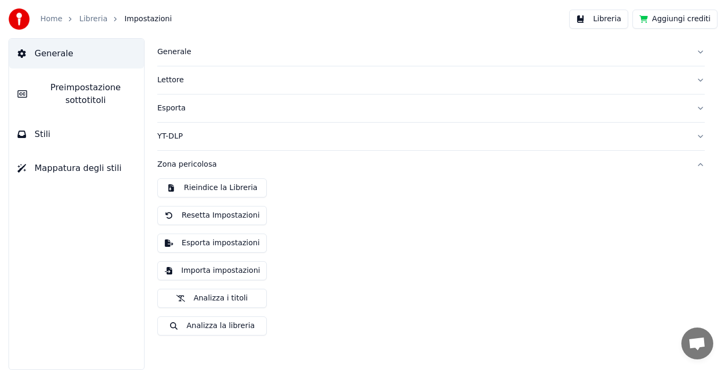
click at [53, 173] on span "Mappatura degli stili" at bounding box center [78, 168] width 87 height 13
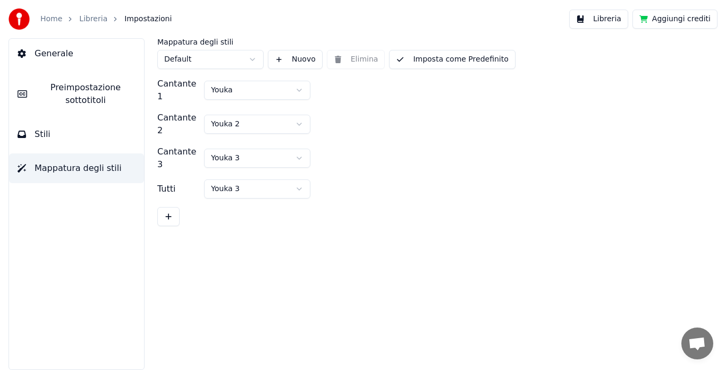
click at [450, 62] on button "Imposta come Predefinito" at bounding box center [452, 59] width 126 height 19
click at [683, 21] on button "Aggiungi crediti" at bounding box center [674, 19] width 85 height 19
click at [39, 54] on span "Generale" at bounding box center [54, 53] width 39 height 13
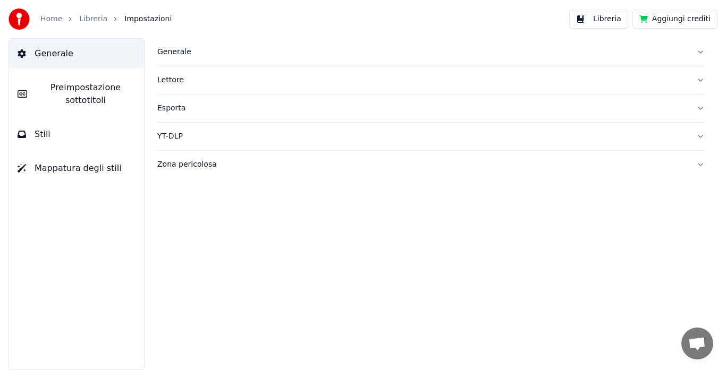
click at [51, 18] on link "Home" at bounding box center [51, 19] width 22 height 11
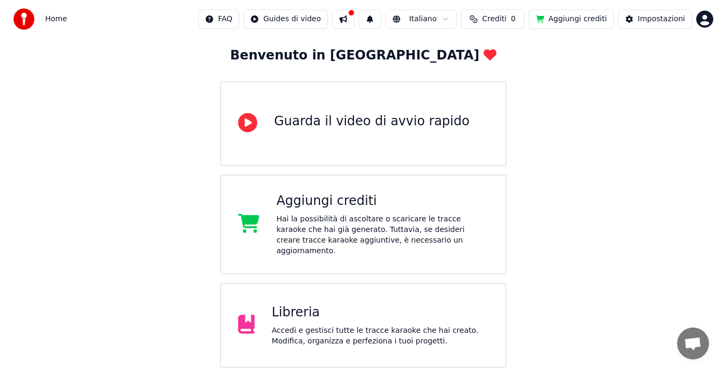
scroll to position [140, 0]
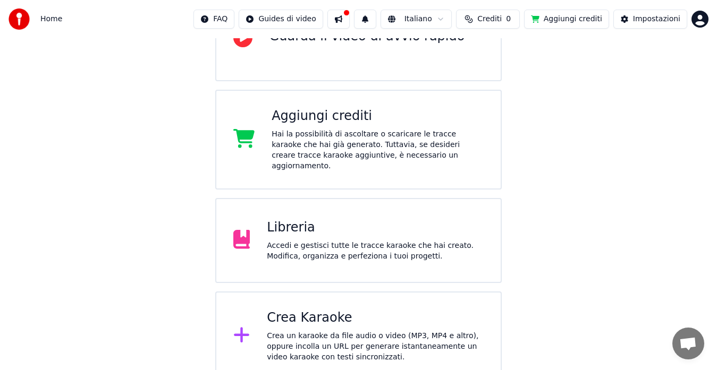
click at [360, 319] on div "Crea Karaoke Crea un karaoke da file audio o video (MP3, MP4 e altro), oppure i…" at bounding box center [375, 336] width 217 height 53
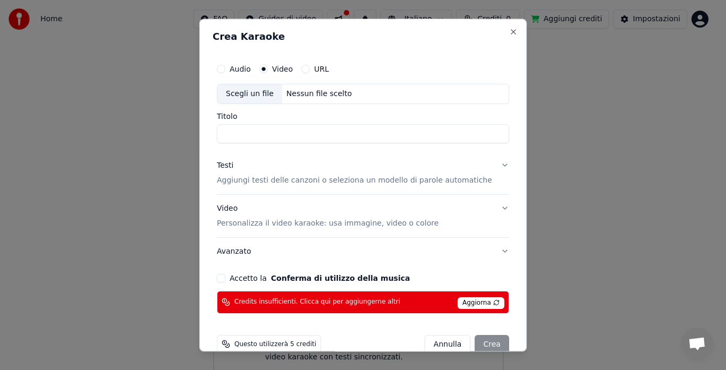
click at [457, 300] on span "Aggiorna" at bounding box center [480, 303] width 47 height 12
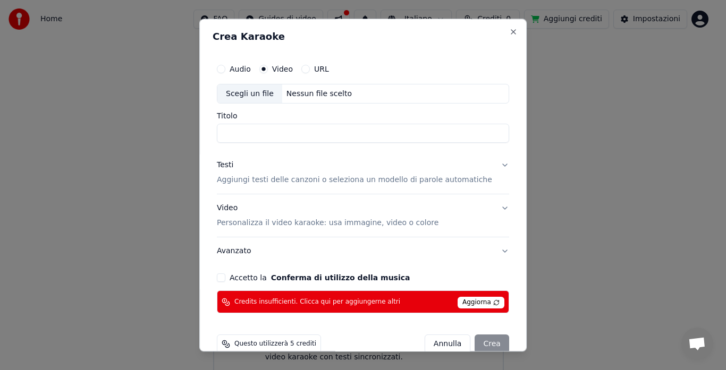
click at [263, 98] on div "Scegli un file" at bounding box center [249, 93] width 65 height 19
type input "**********"
click at [289, 180] on p "Aggiungi testi delle canzoni o seleziona un modello di parole automatiche" at bounding box center [354, 180] width 275 height 11
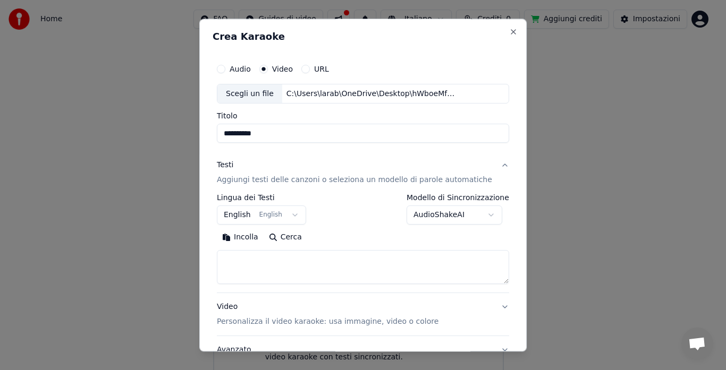
click at [247, 266] on textarea at bounding box center [363, 268] width 292 height 34
click at [249, 240] on button "Incolla" at bounding box center [240, 237] width 47 height 17
type textarea "**********"
click at [478, 214] on body "**********" at bounding box center [358, 120] width 717 height 521
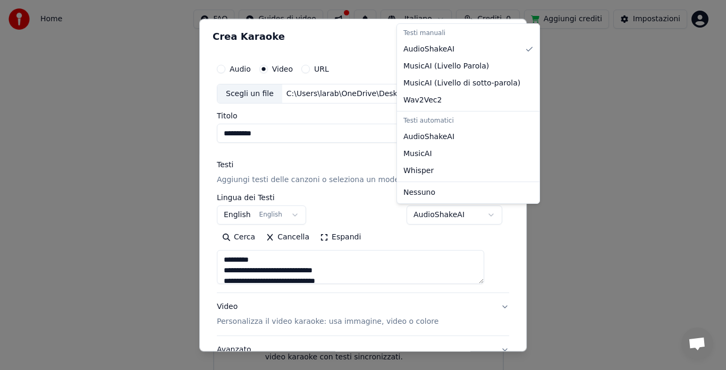
select select "**********"
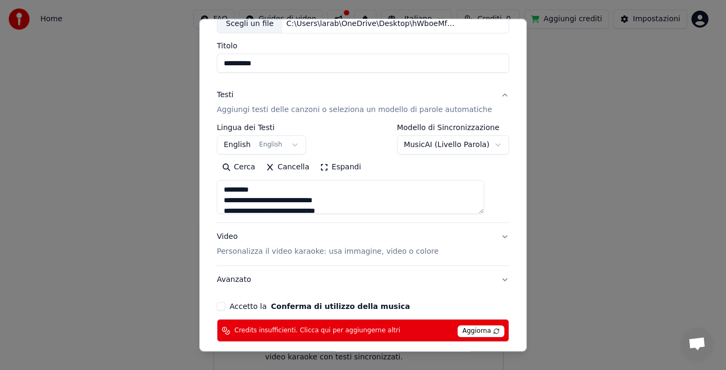
scroll to position [71, 0]
click at [355, 250] on p "Personalizza il video karaoke: usa immagine, video o colore" at bounding box center [327, 251] width 221 height 11
type textarea "**********"
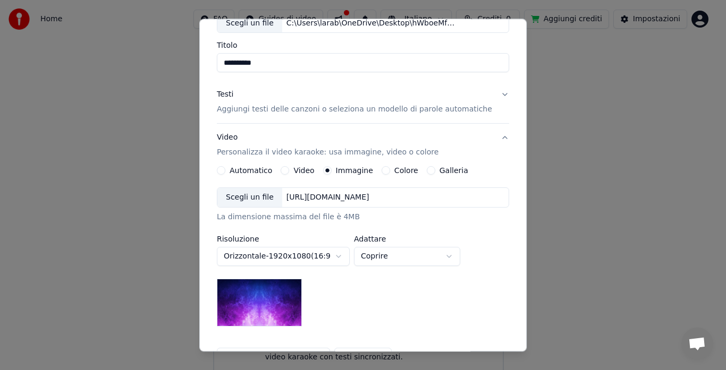
click at [262, 306] on img at bounding box center [259, 303] width 85 height 48
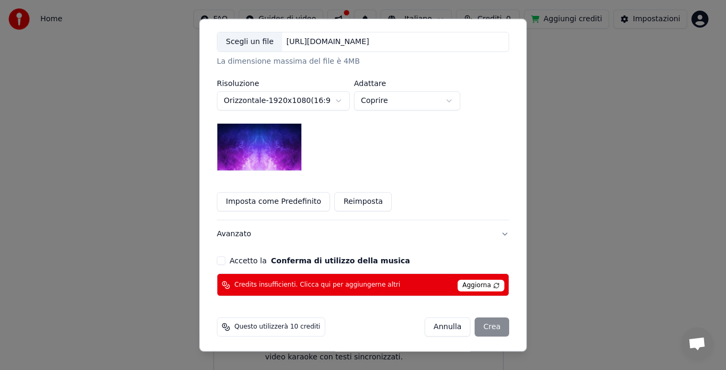
scroll to position [227, 0]
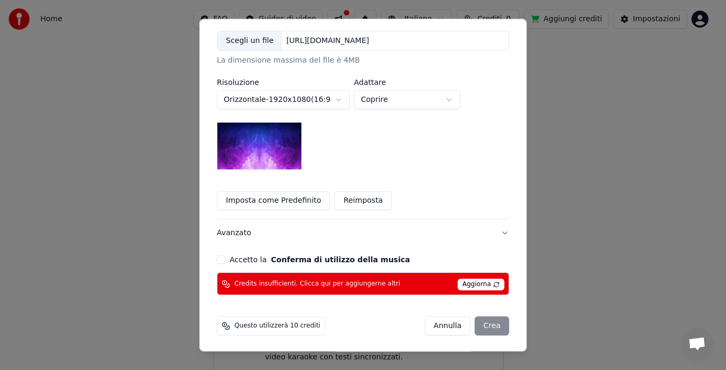
click at [292, 201] on button "Imposta come Predefinito" at bounding box center [273, 201] width 113 height 19
click at [225, 260] on button "Accetto la Conferma di utilizzo della musica" at bounding box center [221, 260] width 8 height 8
click at [471, 283] on span "Aggiorna" at bounding box center [480, 285] width 47 height 12
click at [477, 329] on div "[PERSON_NAME]" at bounding box center [466, 326] width 84 height 19
click at [225, 258] on button "Accetto la Conferma di utilizzo della musica" at bounding box center [221, 260] width 8 height 8
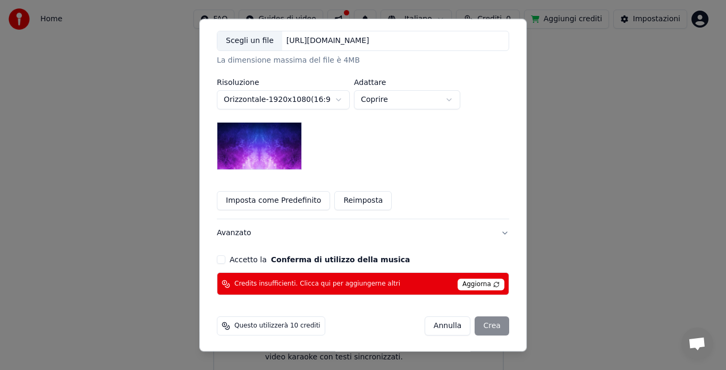
click at [464, 282] on span "Aggiorna" at bounding box center [480, 285] width 47 height 12
click at [463, 283] on span "Aggiorna" at bounding box center [480, 285] width 47 height 12
click at [480, 283] on span "Aggiorna" at bounding box center [480, 285] width 47 height 12
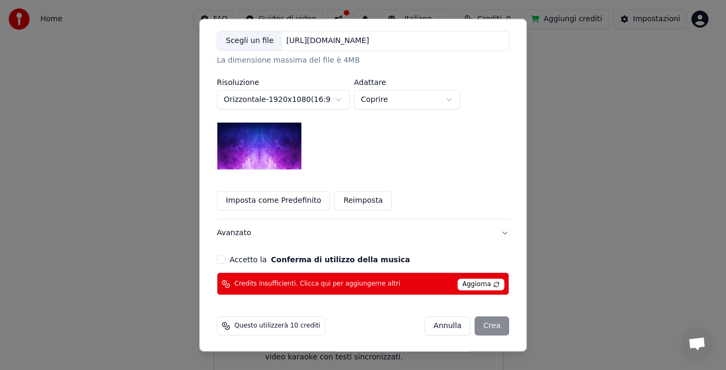
click at [480, 284] on span "Aggiorna" at bounding box center [480, 285] width 47 height 12
click at [474, 326] on div "[PERSON_NAME]" at bounding box center [466, 326] width 84 height 19
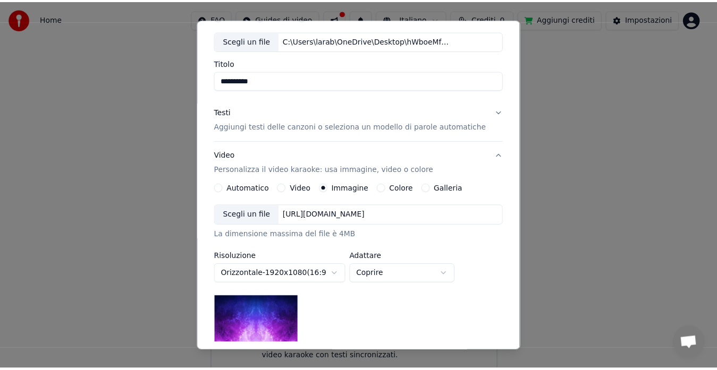
scroll to position [228, 0]
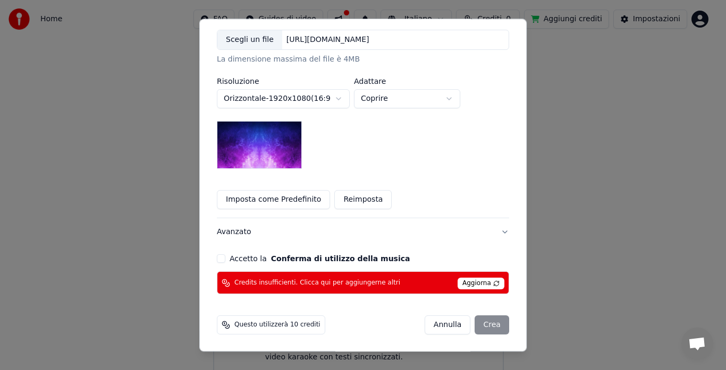
click at [459, 280] on span "Aggiorna" at bounding box center [480, 284] width 47 height 12
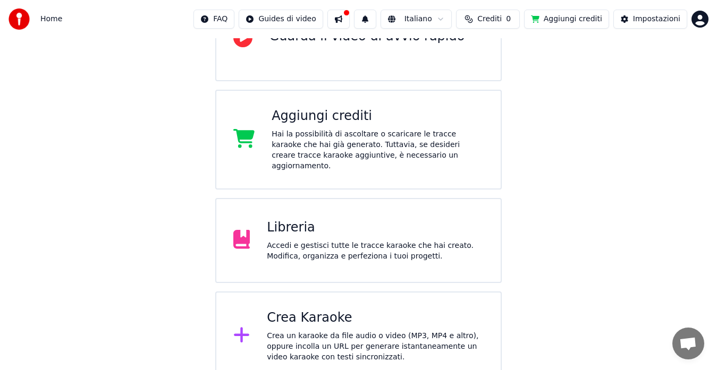
click at [348, 141] on div "Hai la possibilità di ascoltare o scaricare le tracce karaoke che hai già gener…" at bounding box center [377, 150] width 212 height 42
click at [435, 107] on div "Aggiungi crediti Hai la possibilità di ascoltare o scaricare le tracce karaoke …" at bounding box center [358, 140] width 287 height 100
click at [573, 24] on button "Aggiungi crediti" at bounding box center [566, 19] width 85 height 19
click at [498, 20] on span "Crediti" at bounding box center [489, 19] width 24 height 11
click at [498, 80] on button "Aggiorna" at bounding box center [496, 79] width 60 height 19
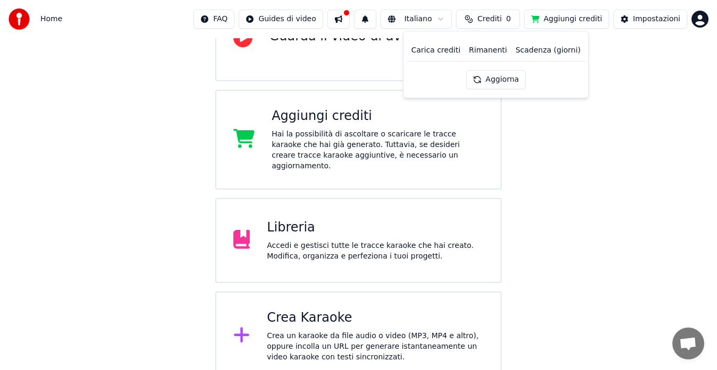
click at [493, 87] on button "Aggiorna" at bounding box center [496, 79] width 60 height 19
